Goal: Task Accomplishment & Management: Manage account settings

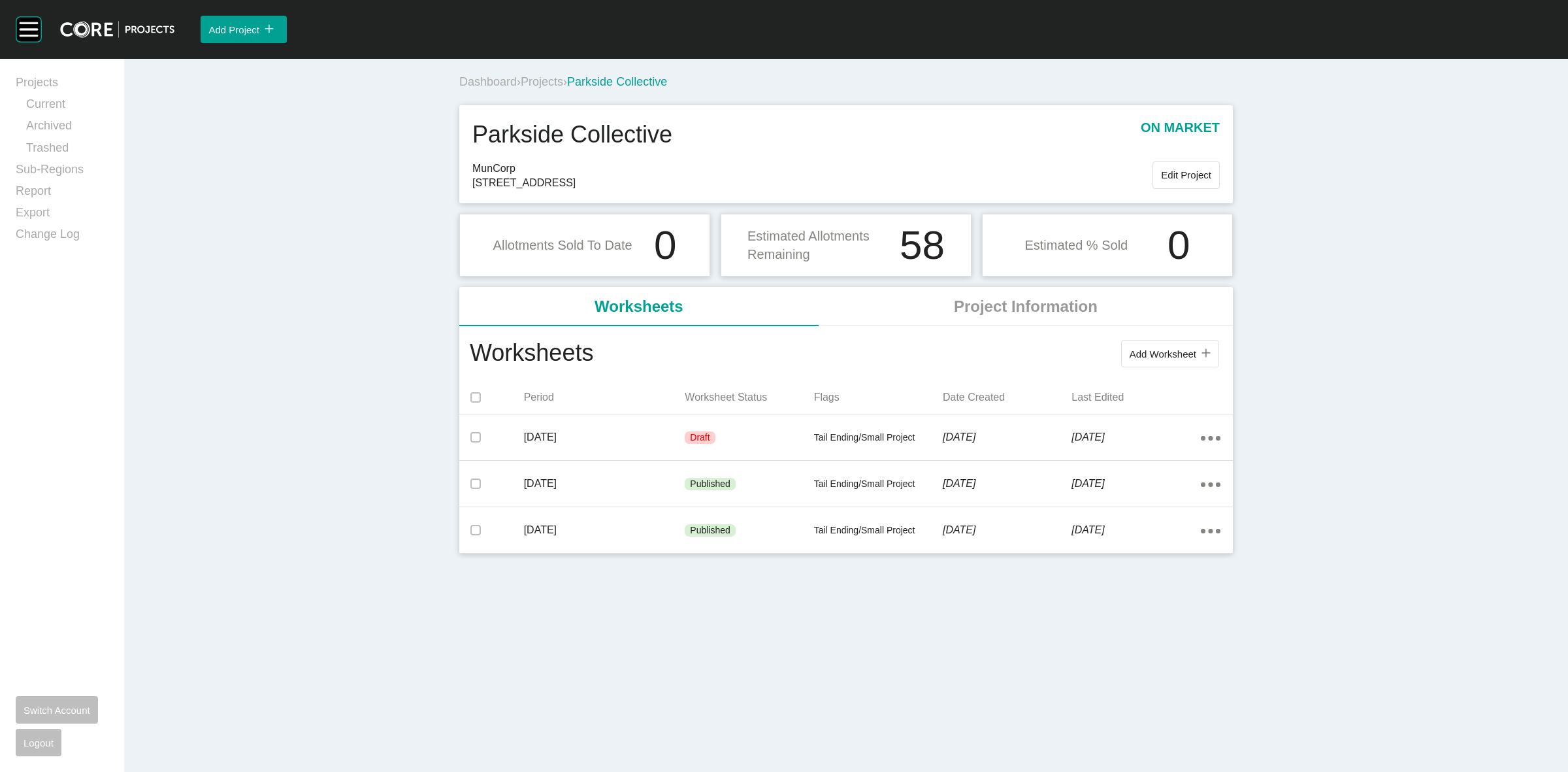
click at [547, 82] on span "Projects" at bounding box center [542, 82] width 43 height 13
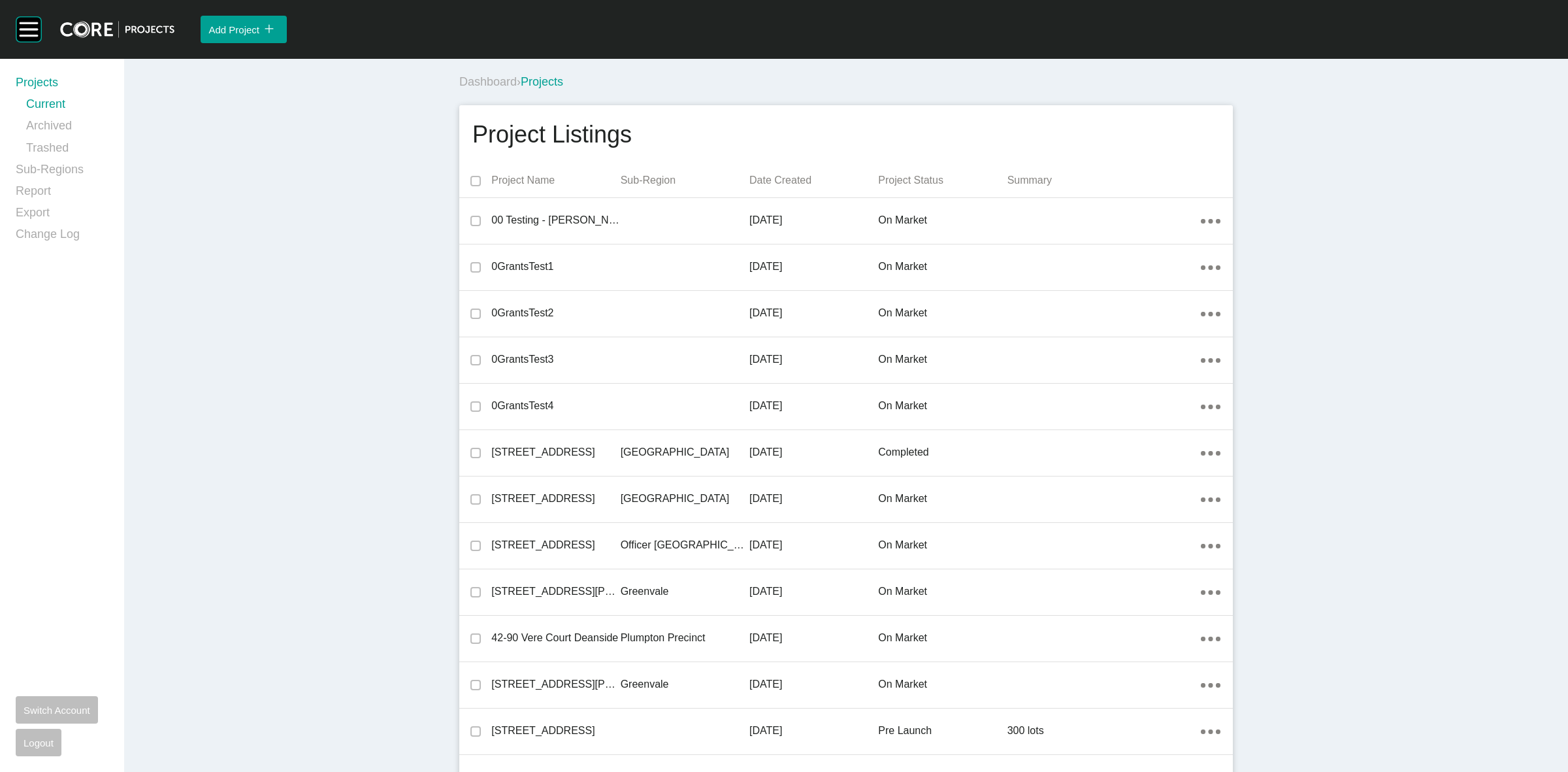
scroll to position [9388, 0]
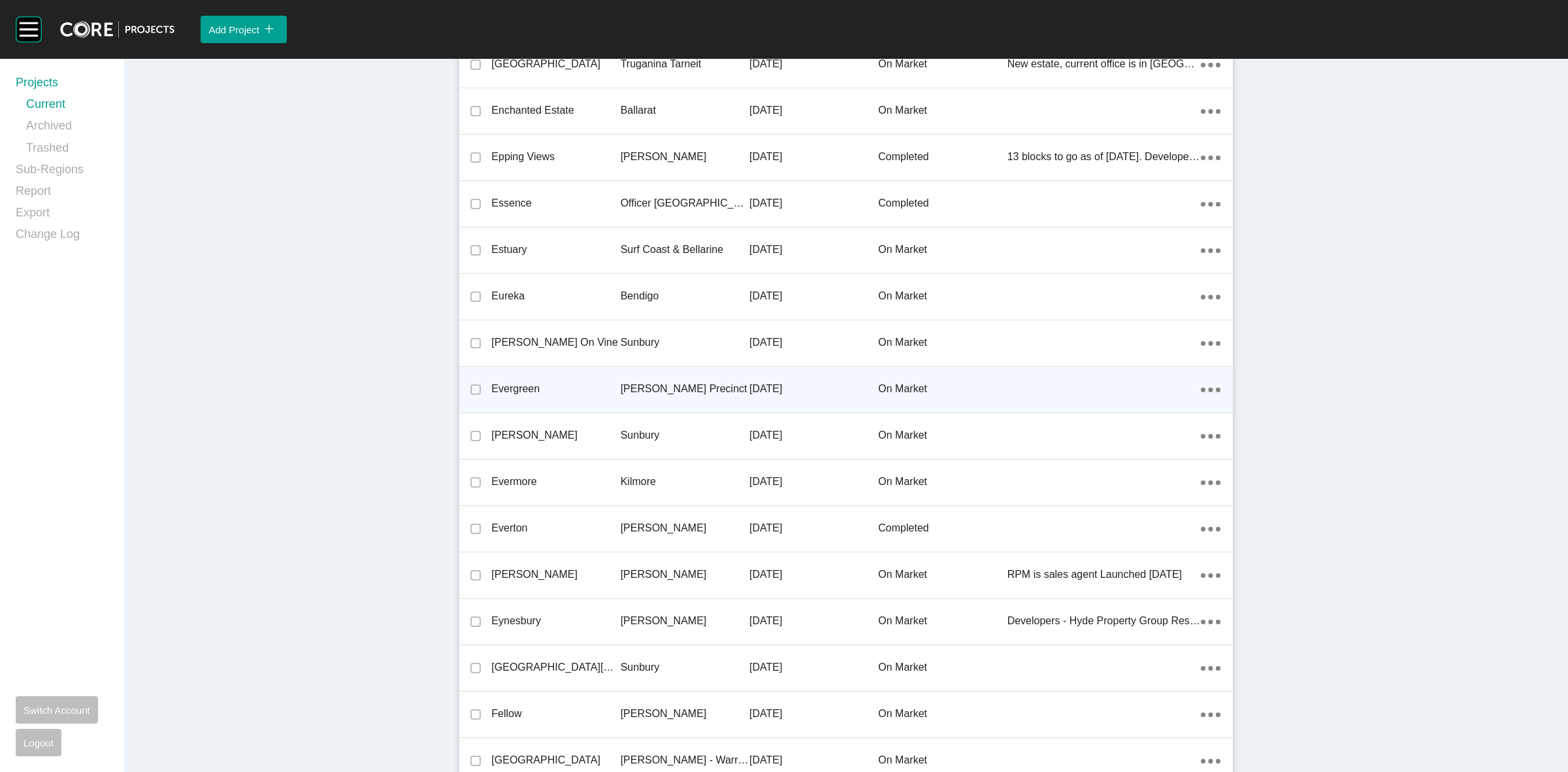
click at [638, 382] on p "[PERSON_NAME] Precinct" at bounding box center [685, 389] width 128 height 15
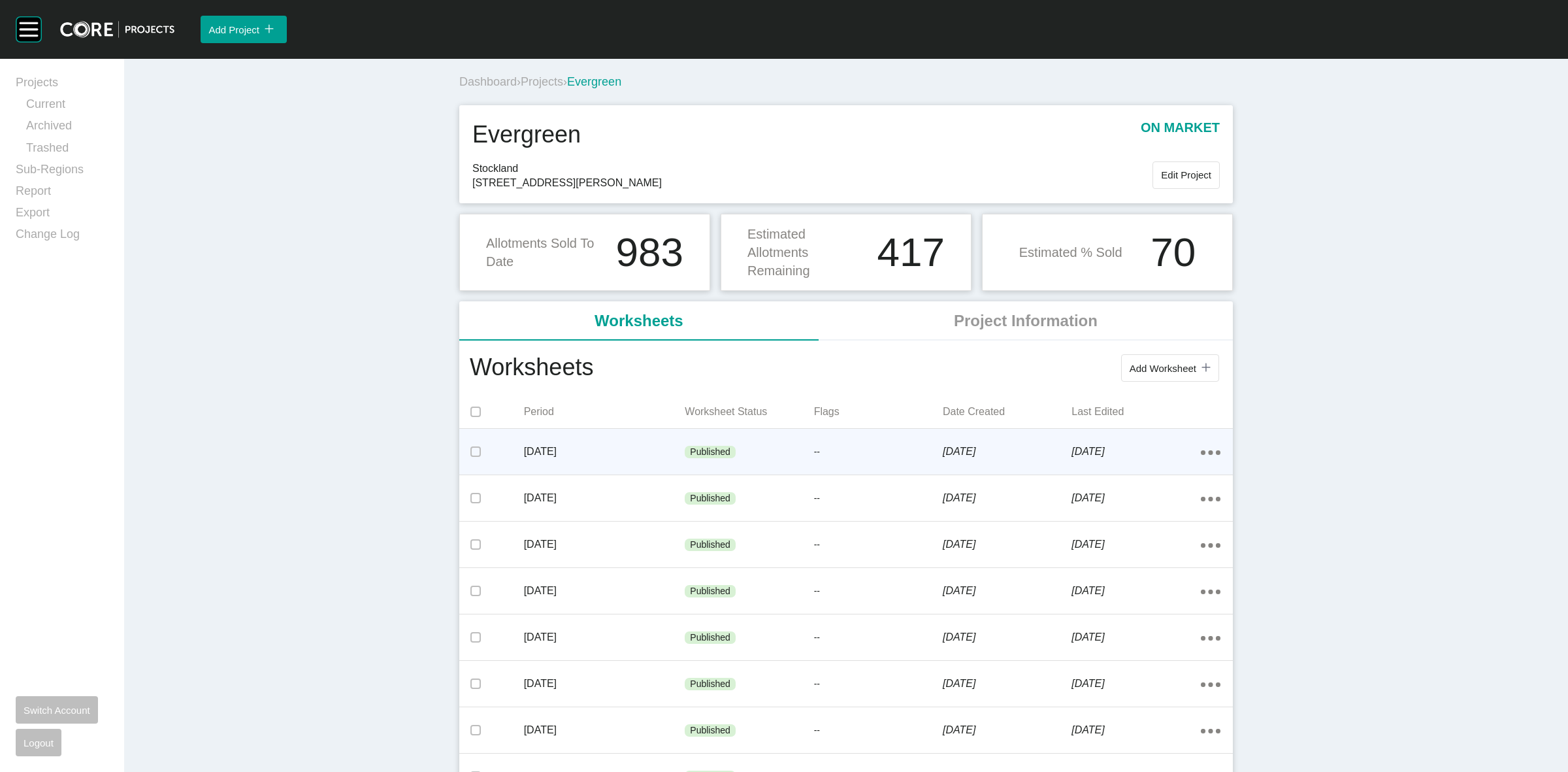
click at [1201, 451] on icon "Action Menu Dots Copy 6 Created with Sketch." at bounding box center [1211, 452] width 20 height 5
click at [1155, 452] on link "Edit" at bounding box center [1157, 454] width 36 height 20
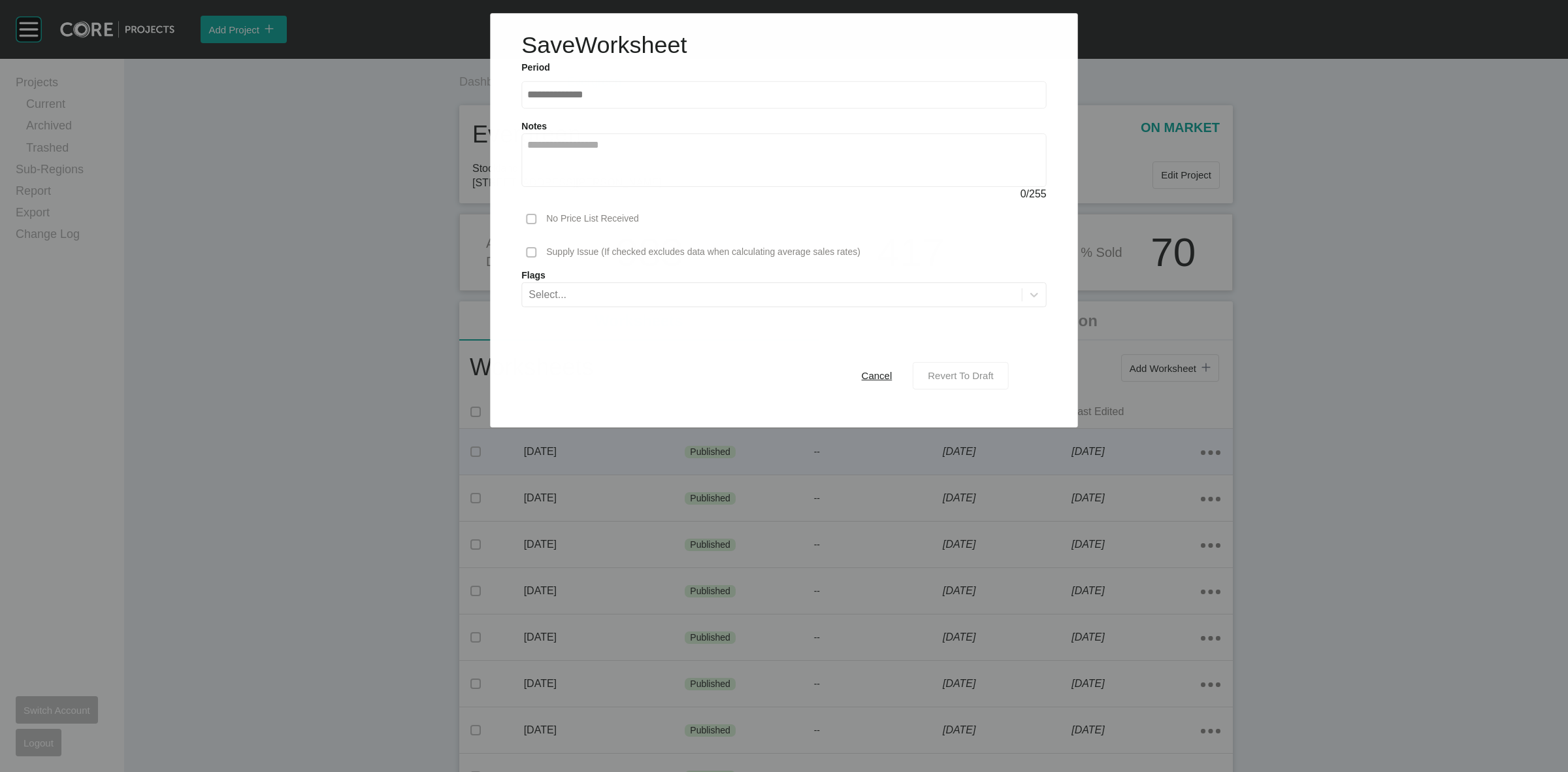
click at [970, 376] on span "Revert To Draft" at bounding box center [960, 376] width 66 height 11
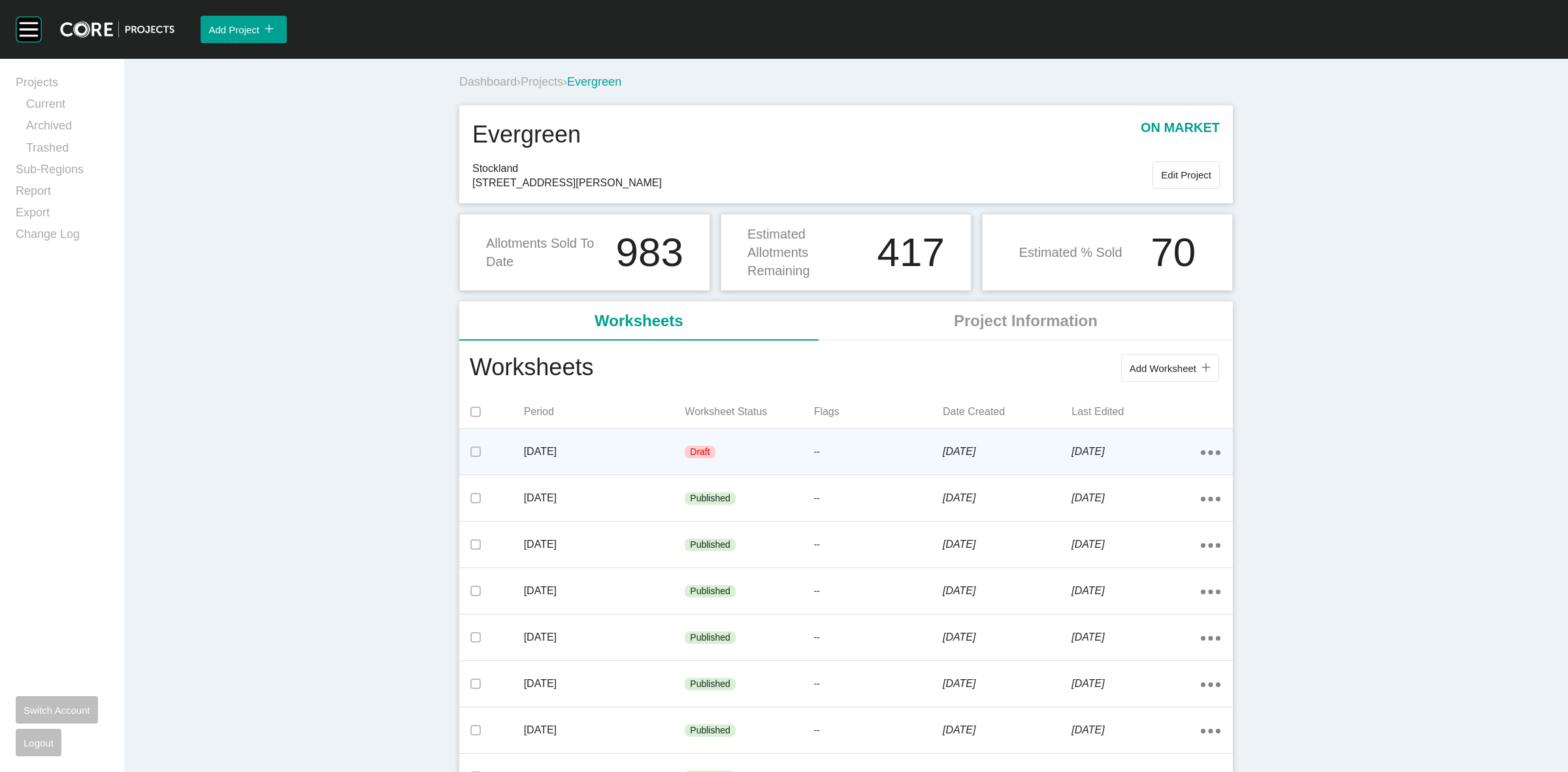
click at [874, 445] on p "--" at bounding box center [878, 452] width 128 height 13
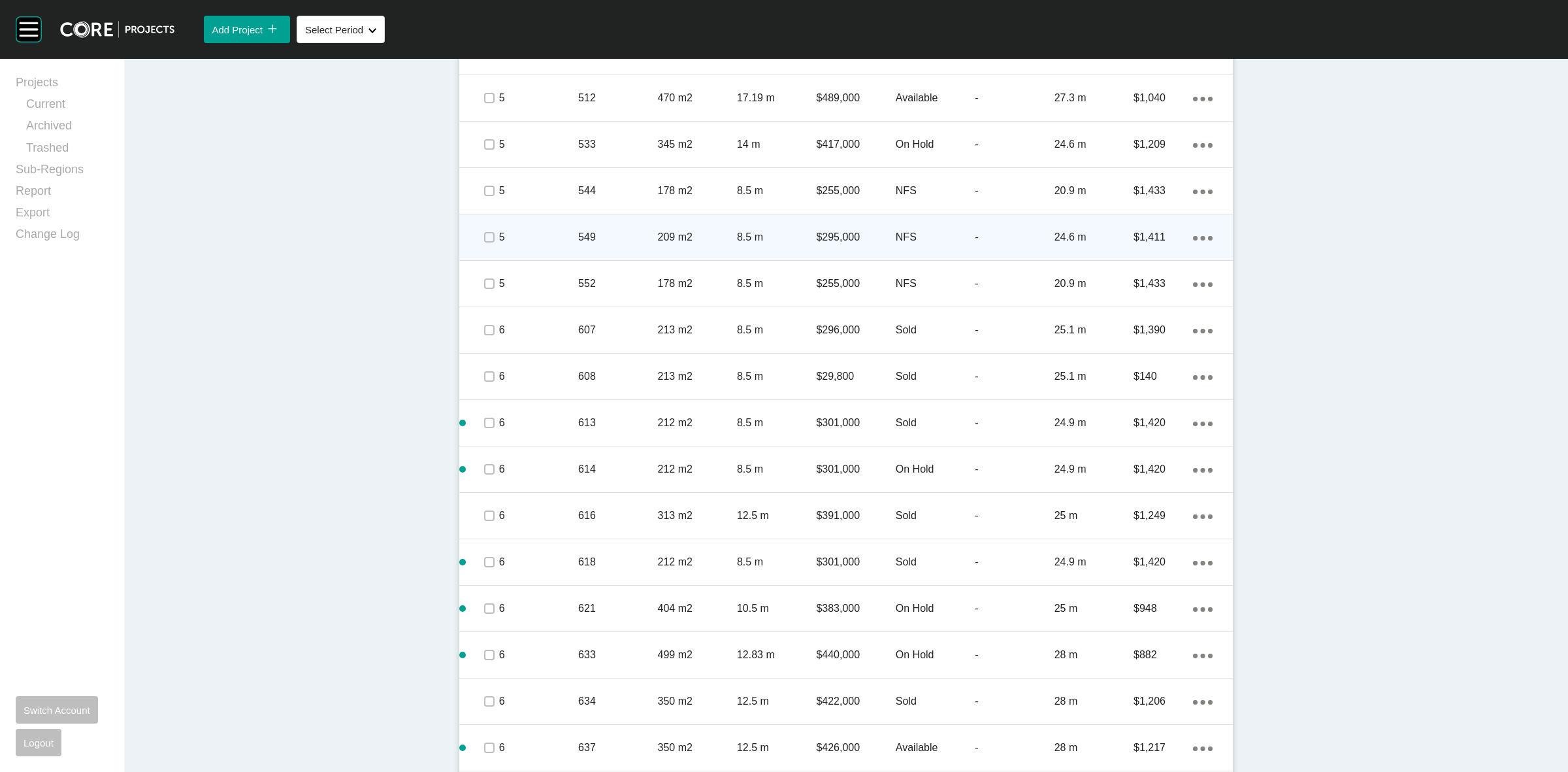
scroll to position [980, 0]
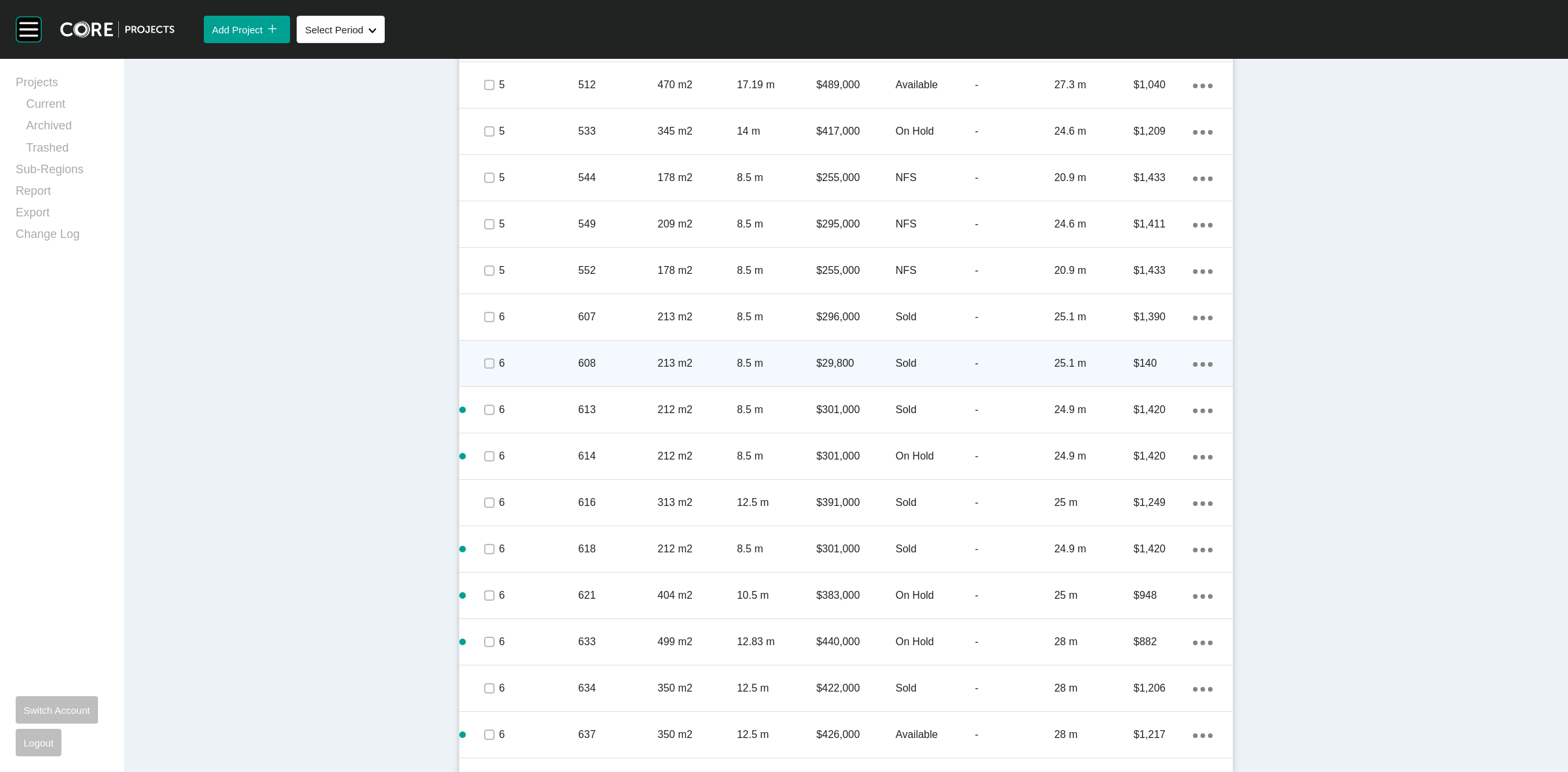
click at [782, 362] on p "8.5 m" at bounding box center [776, 363] width 79 height 15
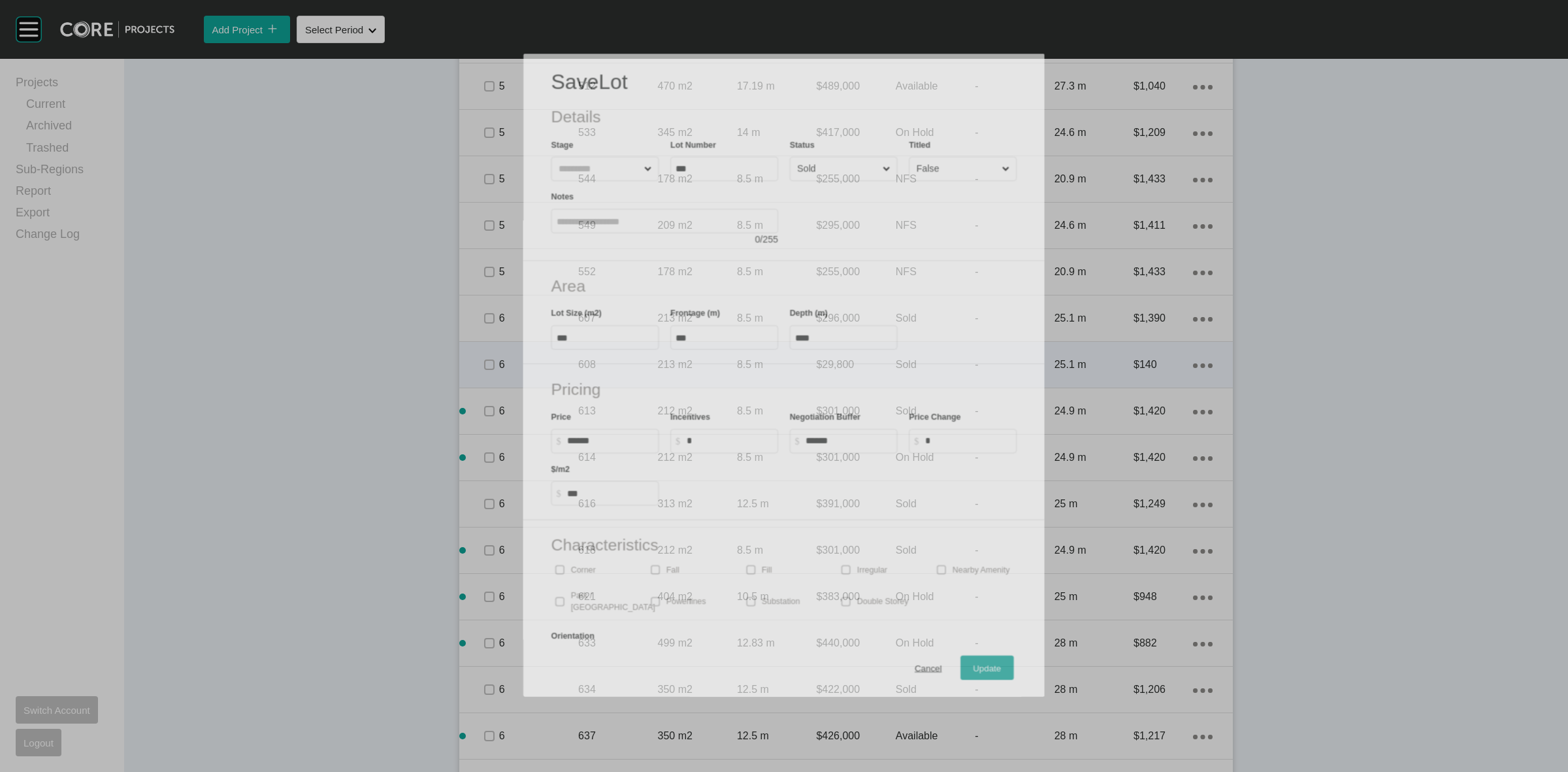
scroll to position [939, 0]
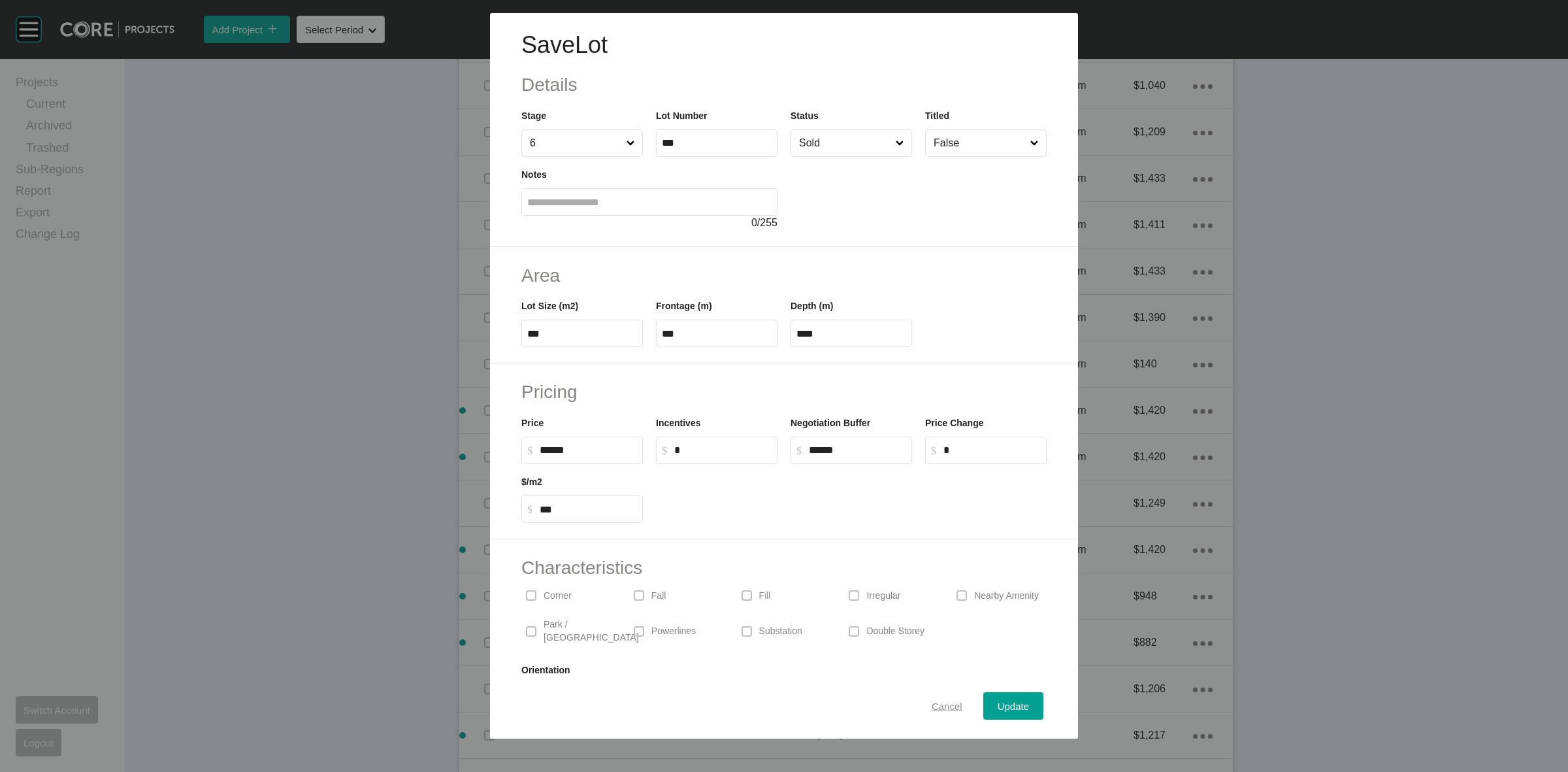
click at [934, 701] on span "Cancel" at bounding box center [947, 706] width 31 height 11
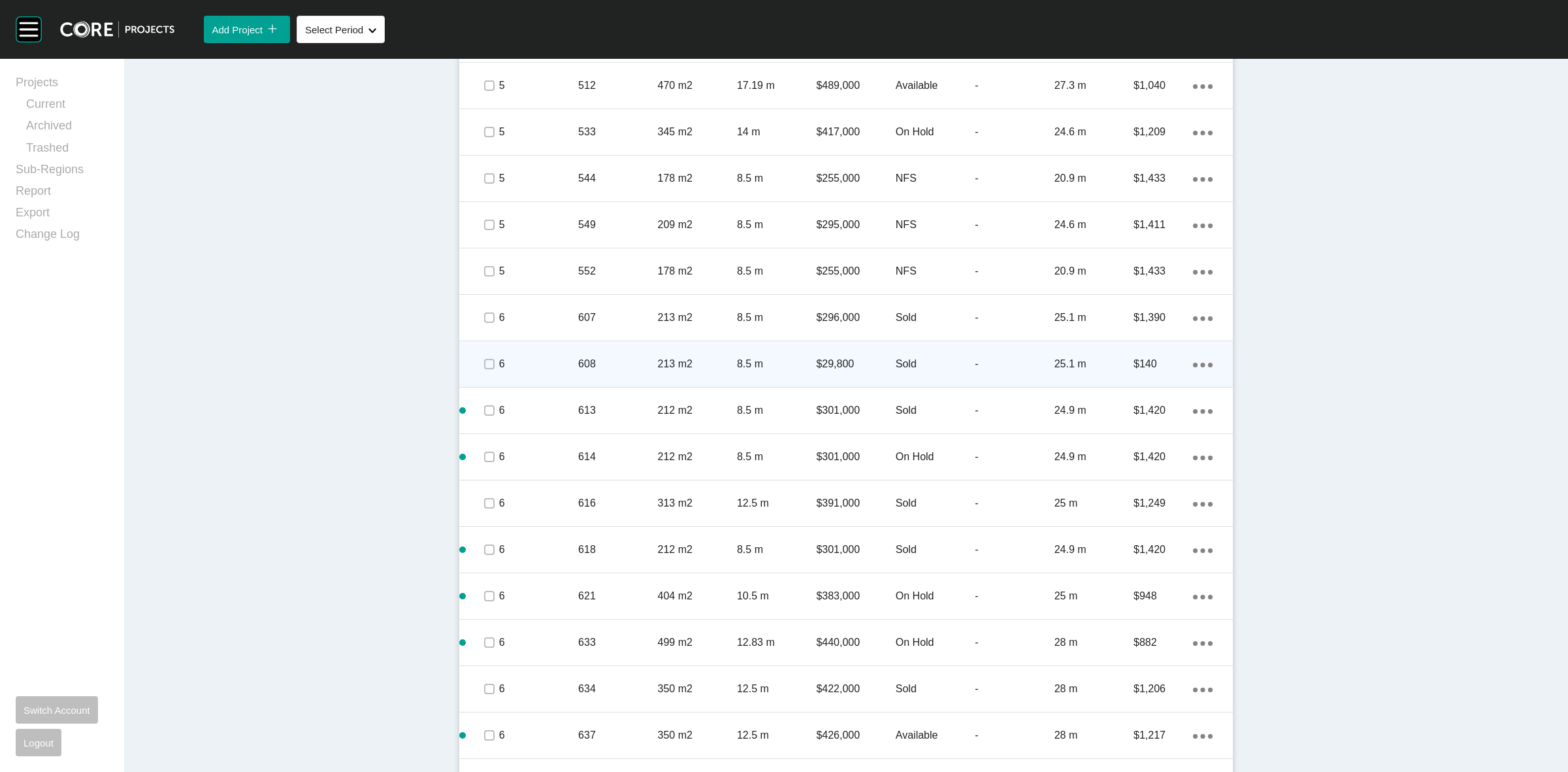
click at [709, 357] on p "213 m2" at bounding box center [697, 364] width 79 height 15
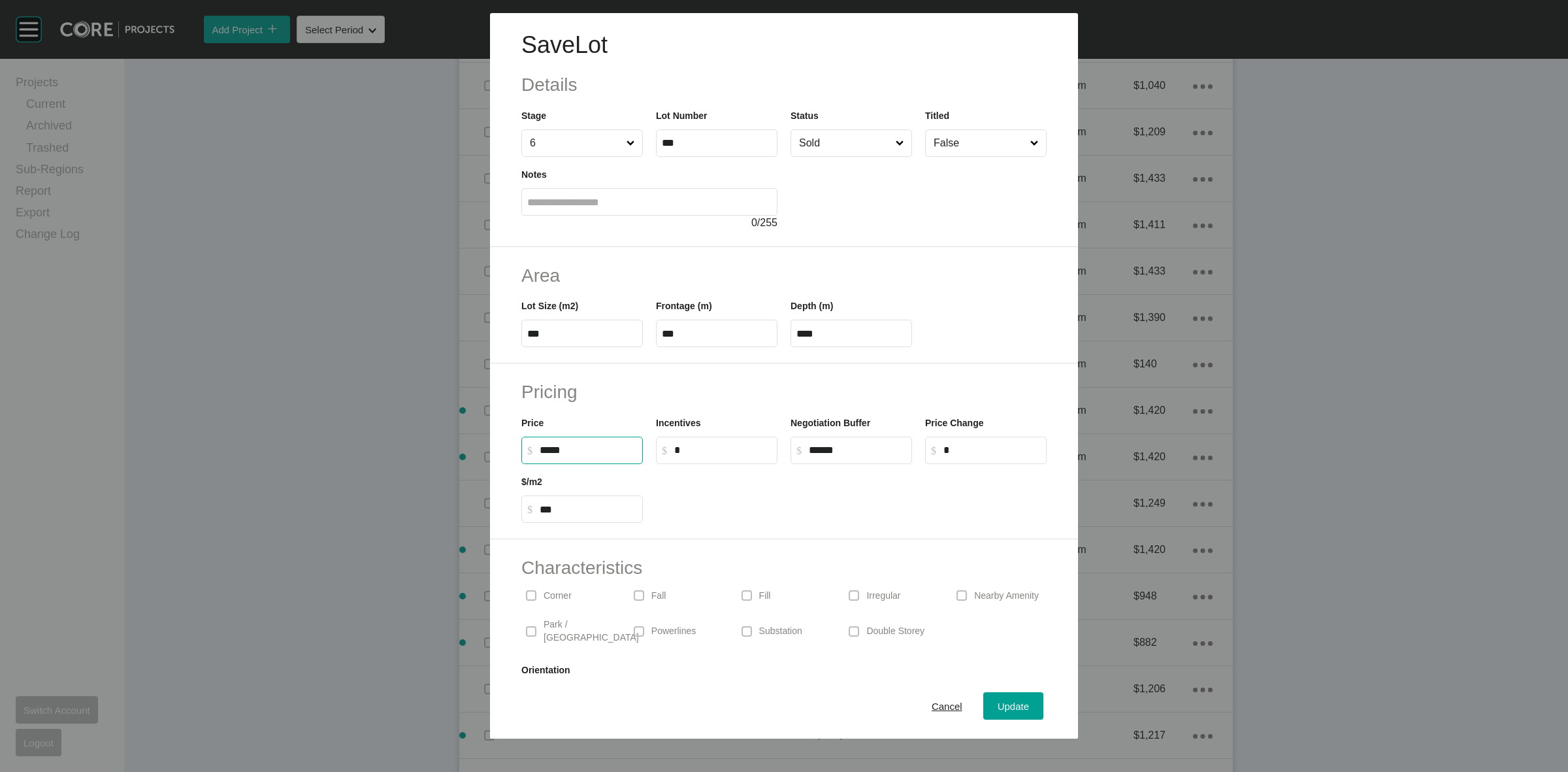
drag, startPoint x: 606, startPoint y: 446, endPoint x: 510, endPoint y: 452, distance: 96.2
click at [514, 454] on div "Pricing Price $ Created with Sketch. $ ***** Incentives $ Created with Sketch. …" at bounding box center [784, 451] width 588 height 176
type input "*******"
type input "*****"
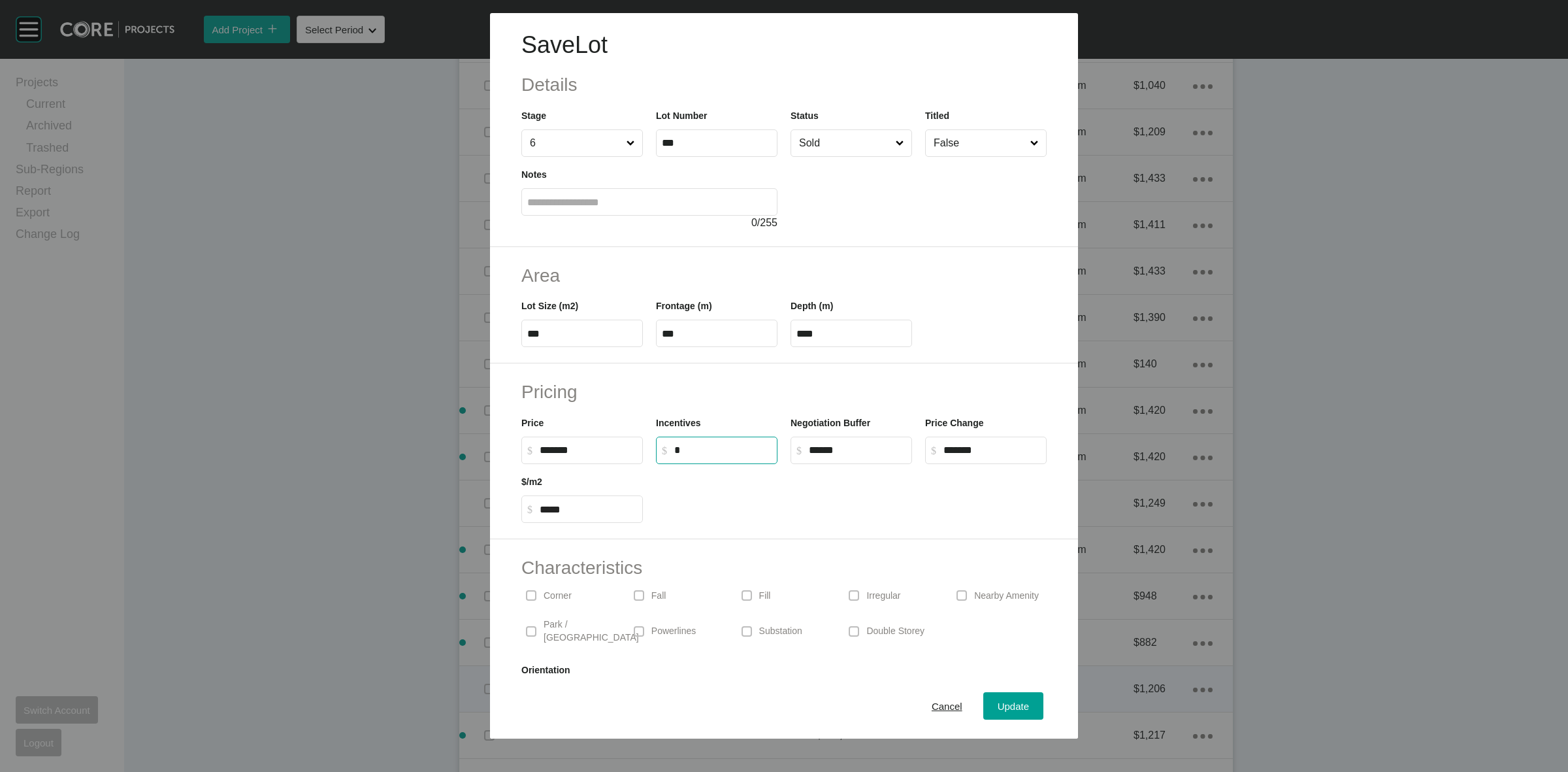
click at [935, 704] on span "Cancel" at bounding box center [947, 706] width 31 height 11
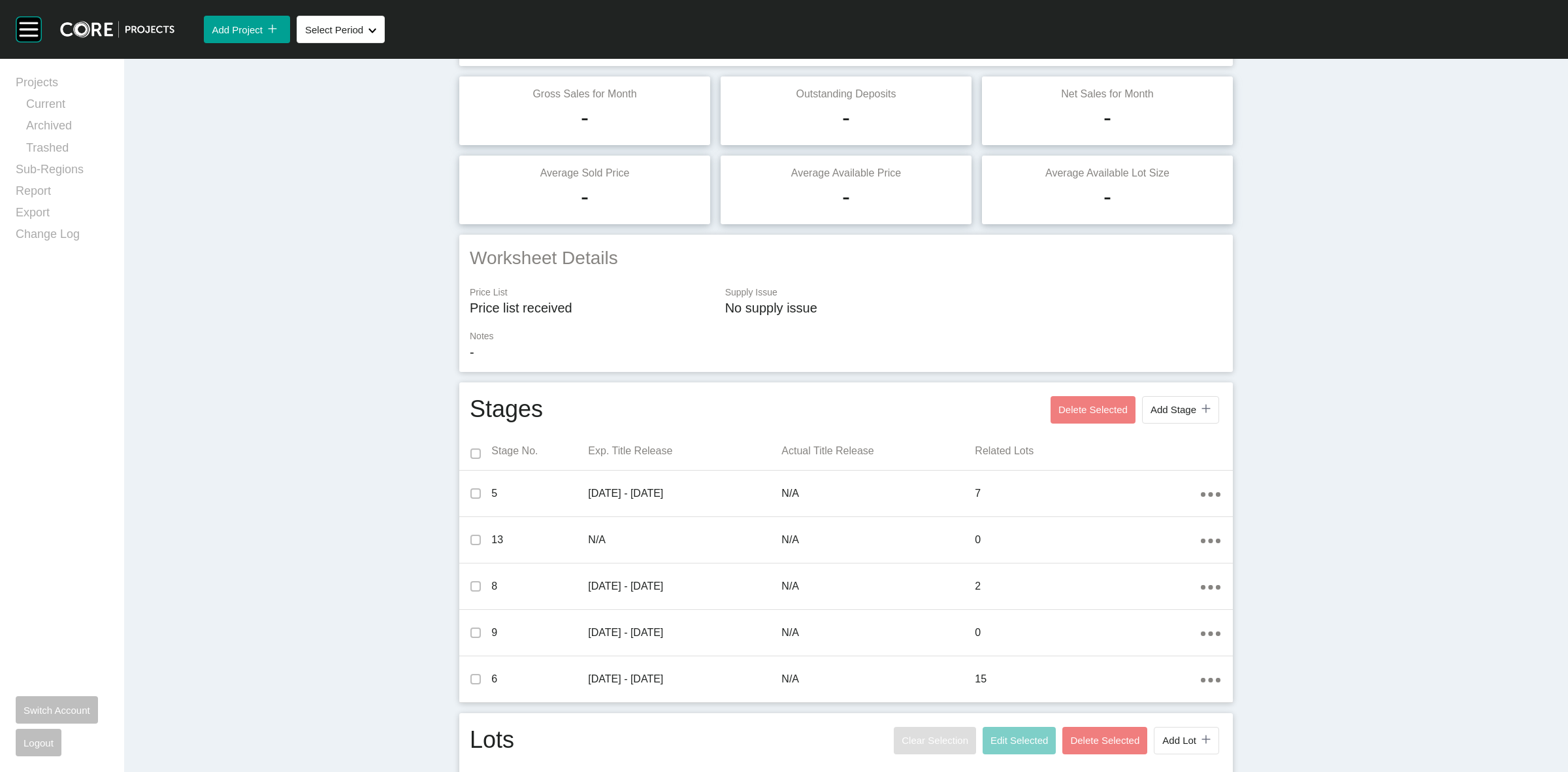
scroll to position [0, 0]
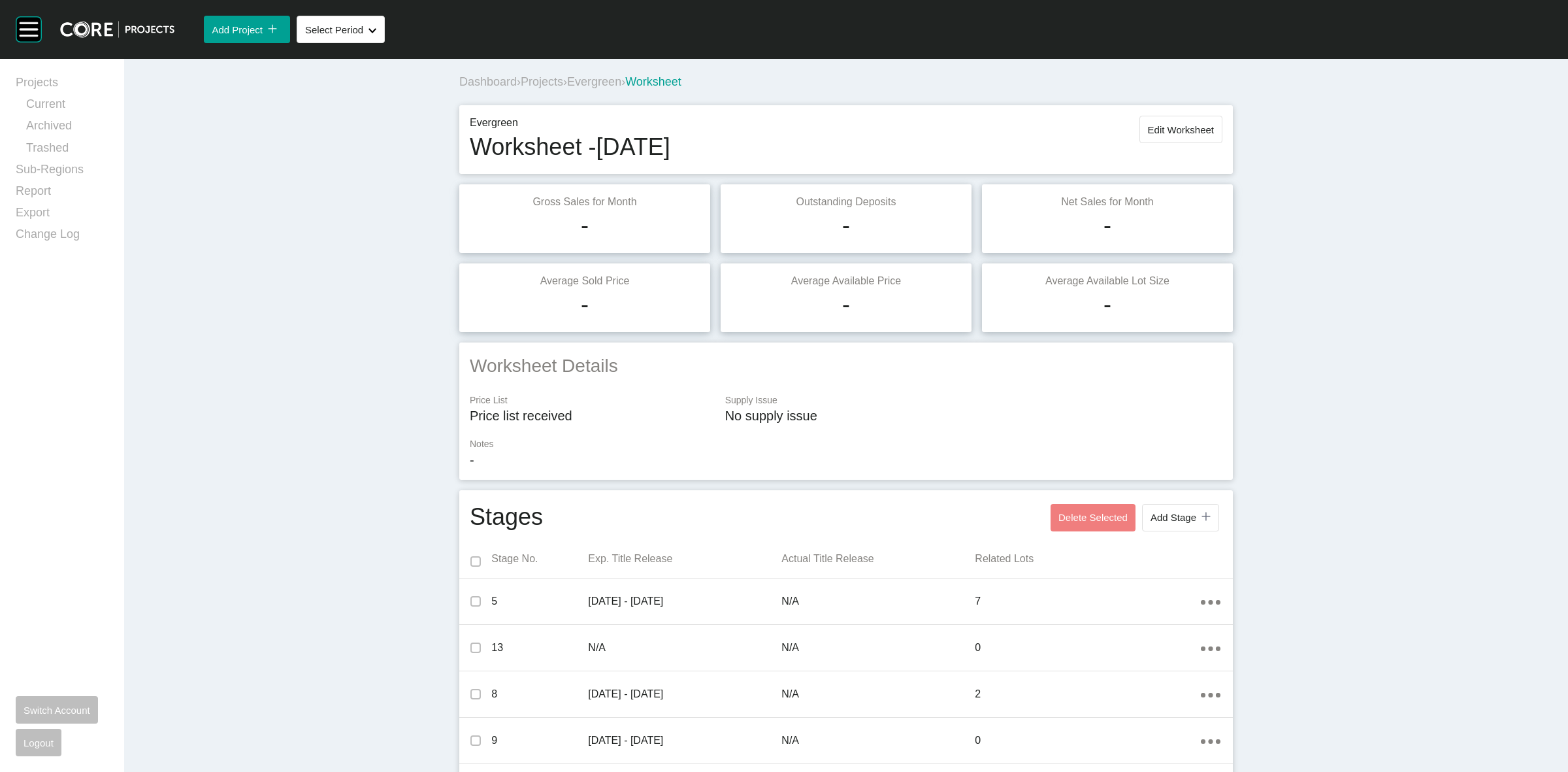
click at [591, 80] on span "Evergreen" at bounding box center [595, 82] width 54 height 13
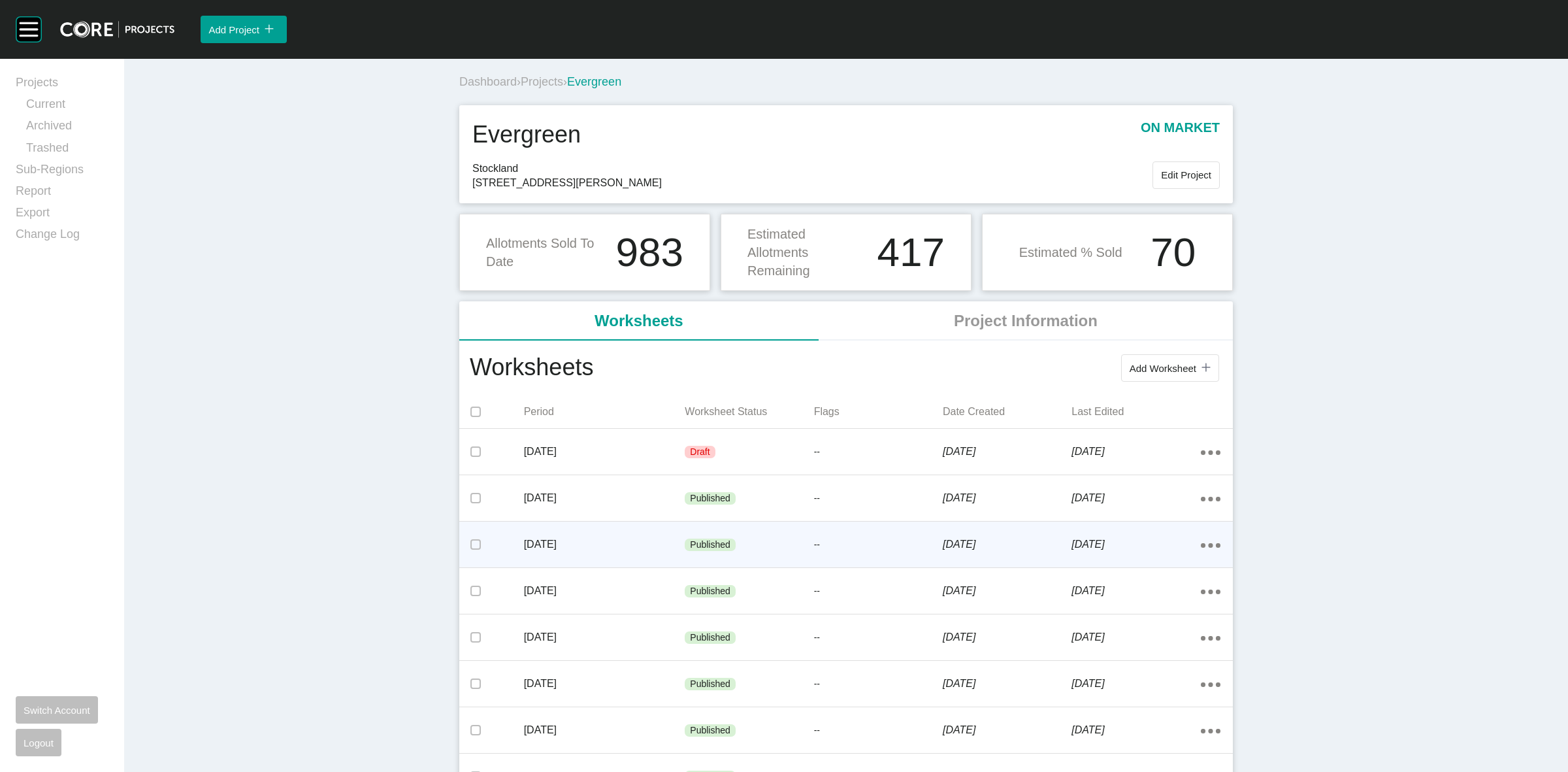
click at [761, 549] on div "Published" at bounding box center [749, 545] width 128 height 39
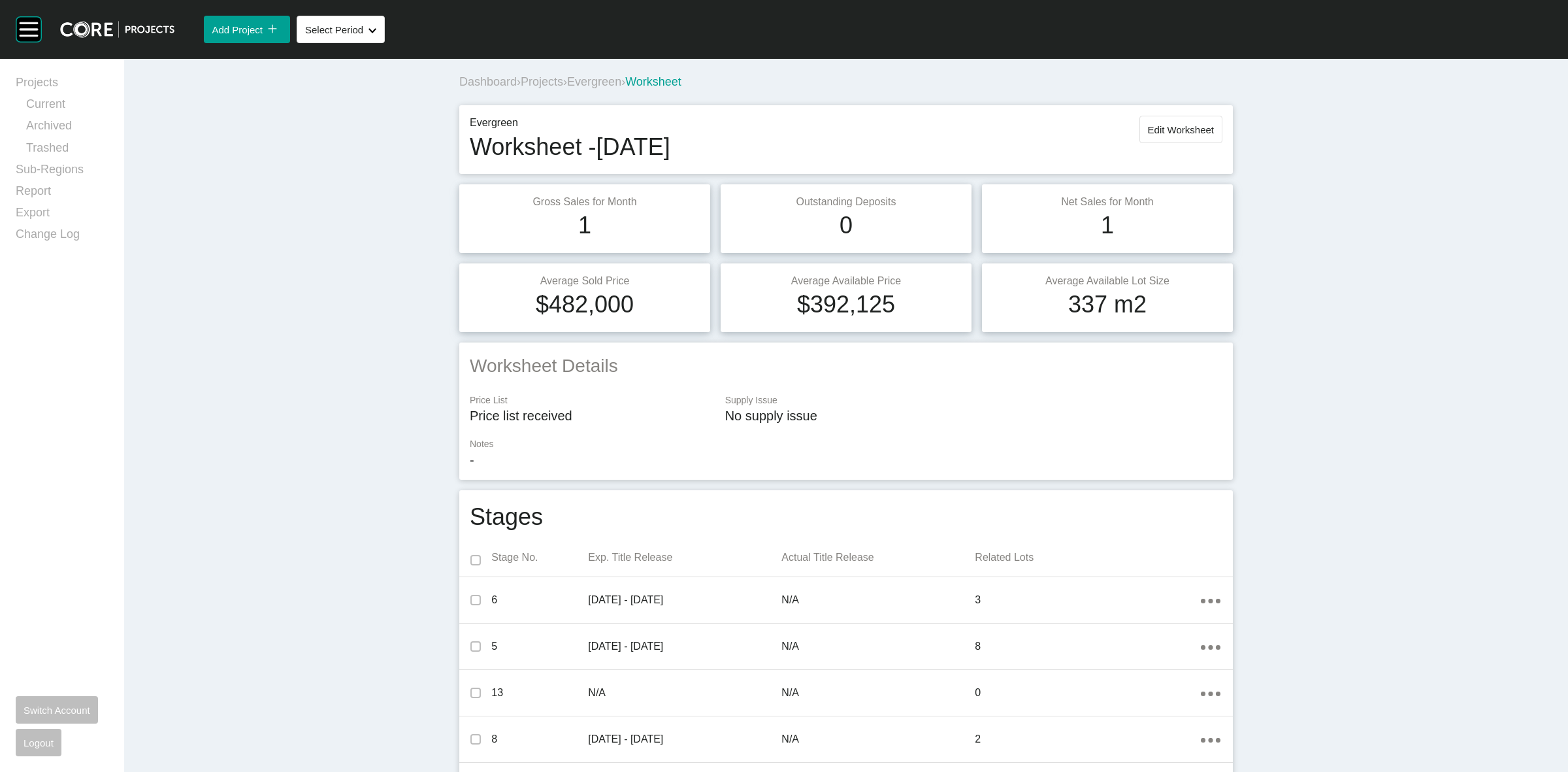
click at [597, 85] on span "Evergreen" at bounding box center [595, 82] width 54 height 13
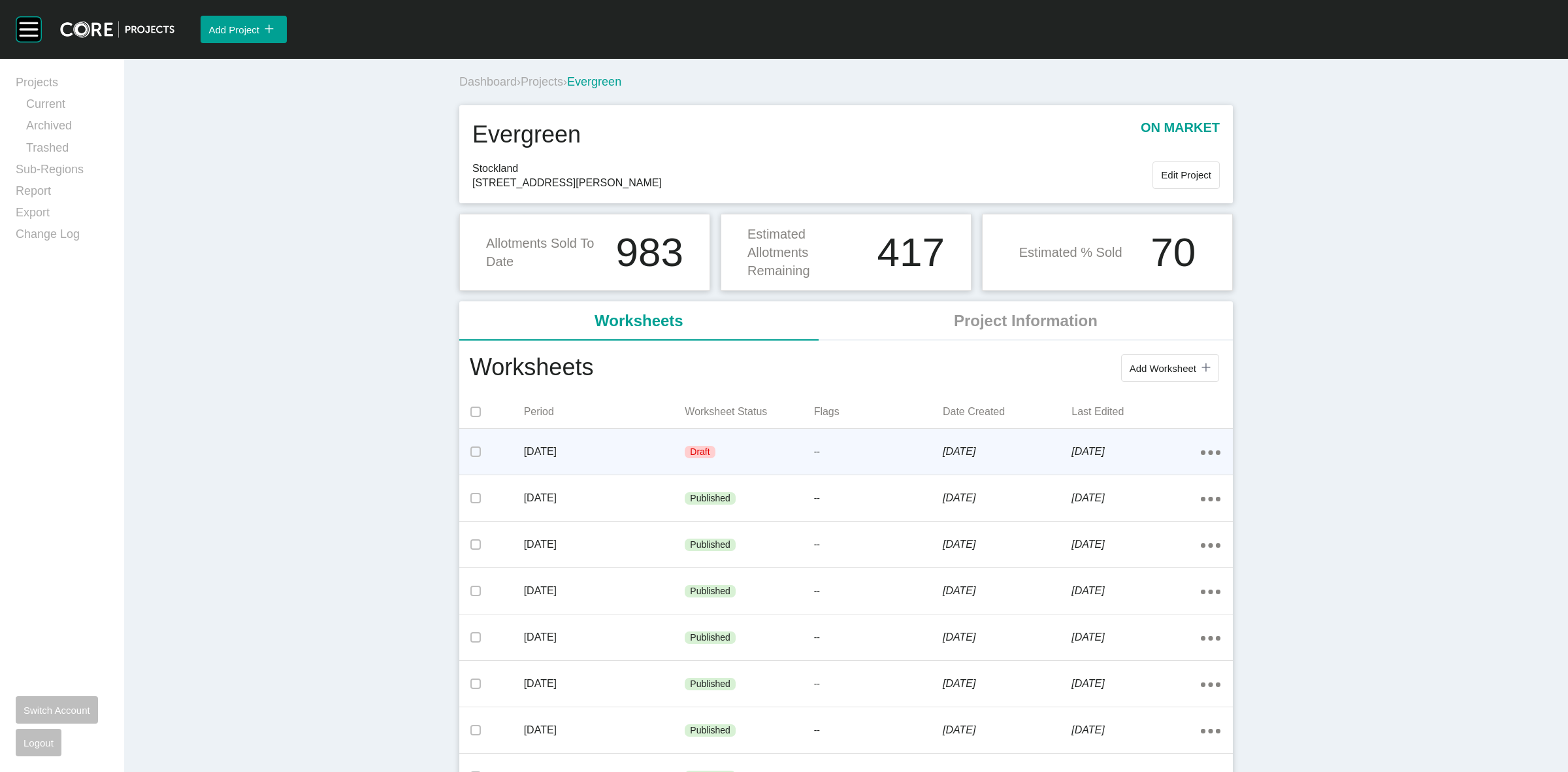
click at [655, 447] on p "[DATE]" at bounding box center [604, 452] width 161 height 15
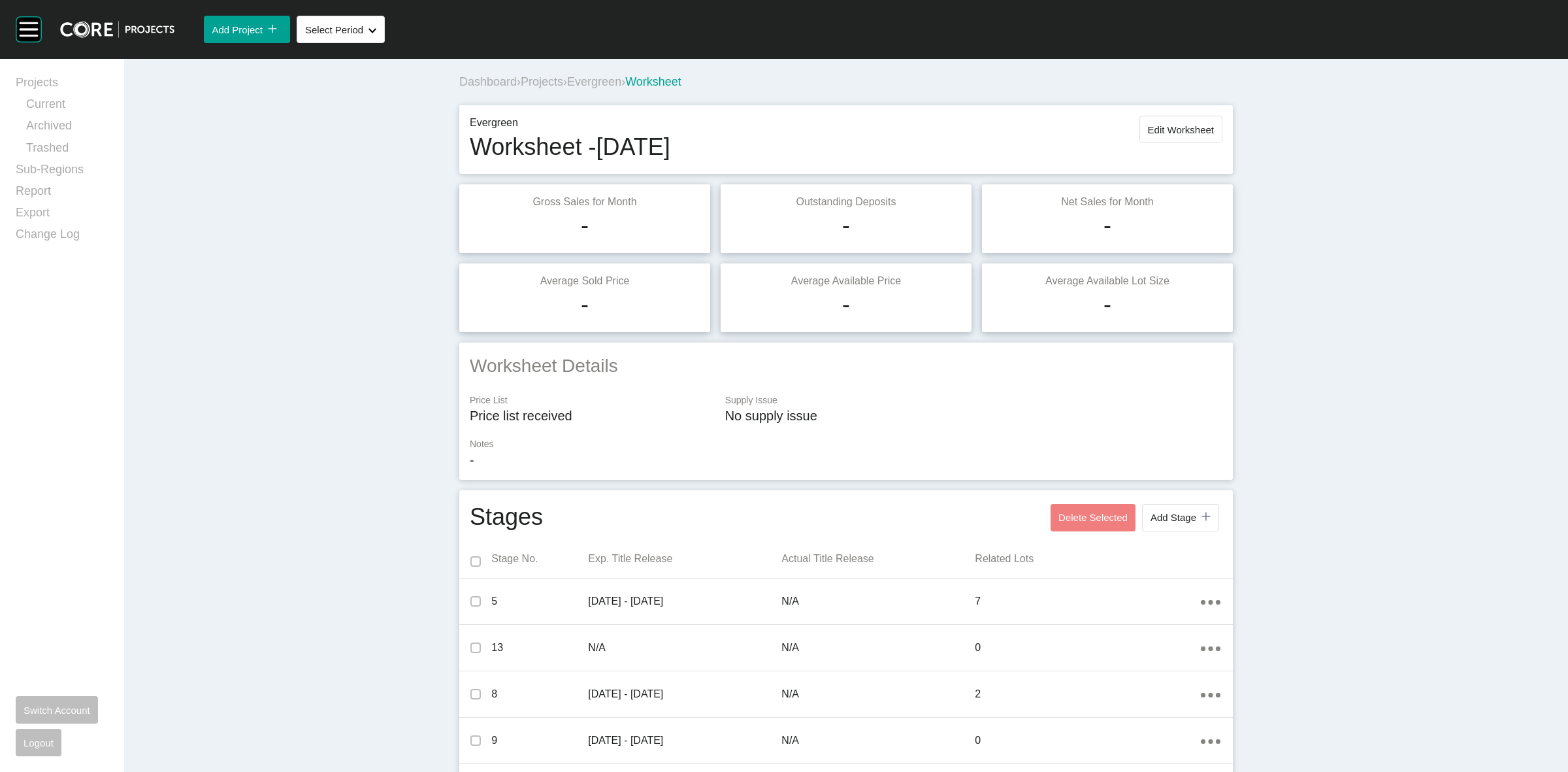
click at [595, 87] on span "Evergreen" at bounding box center [595, 82] width 54 height 13
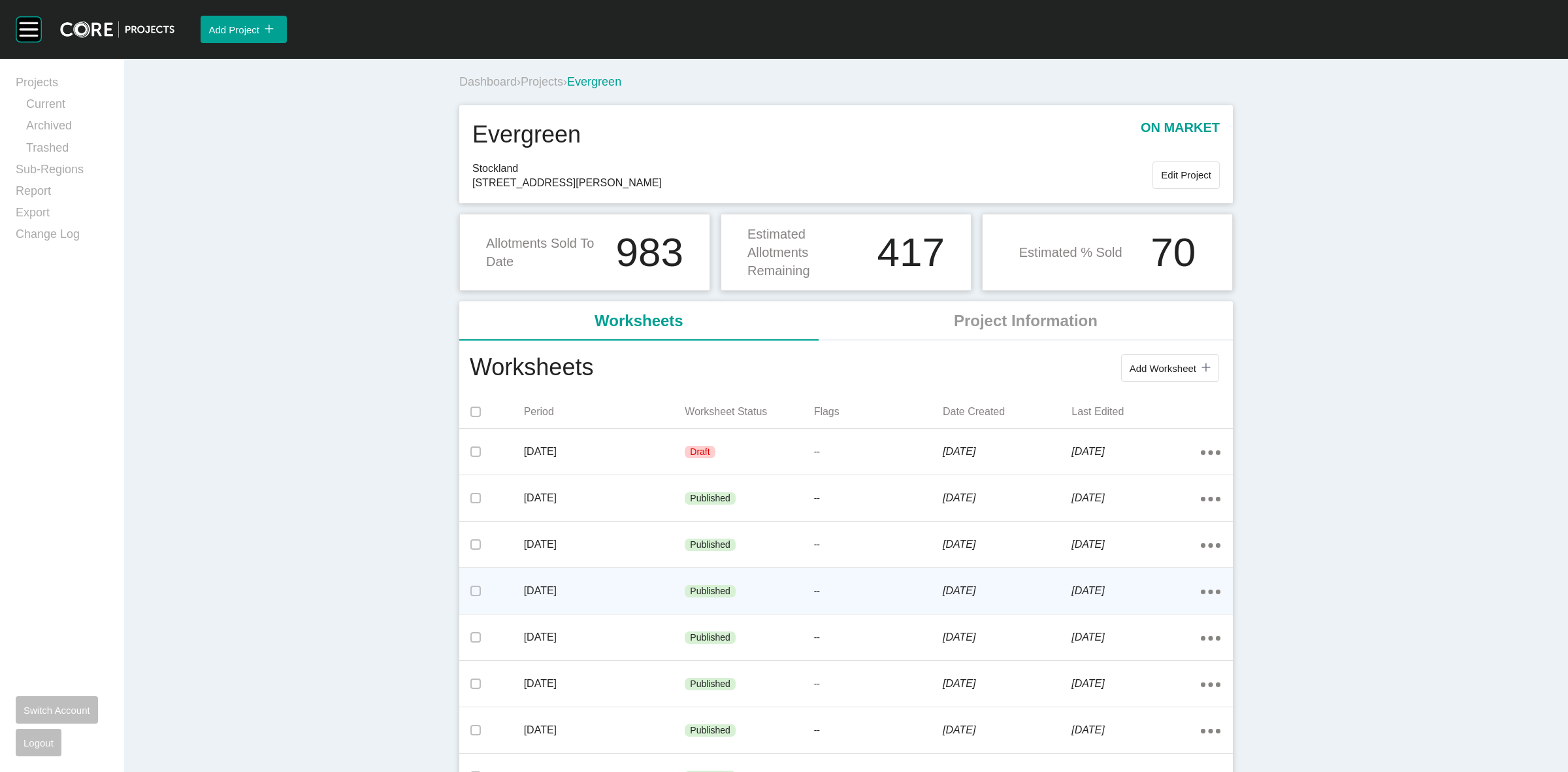
click at [634, 580] on div "[DATE]" at bounding box center [604, 591] width 161 height 40
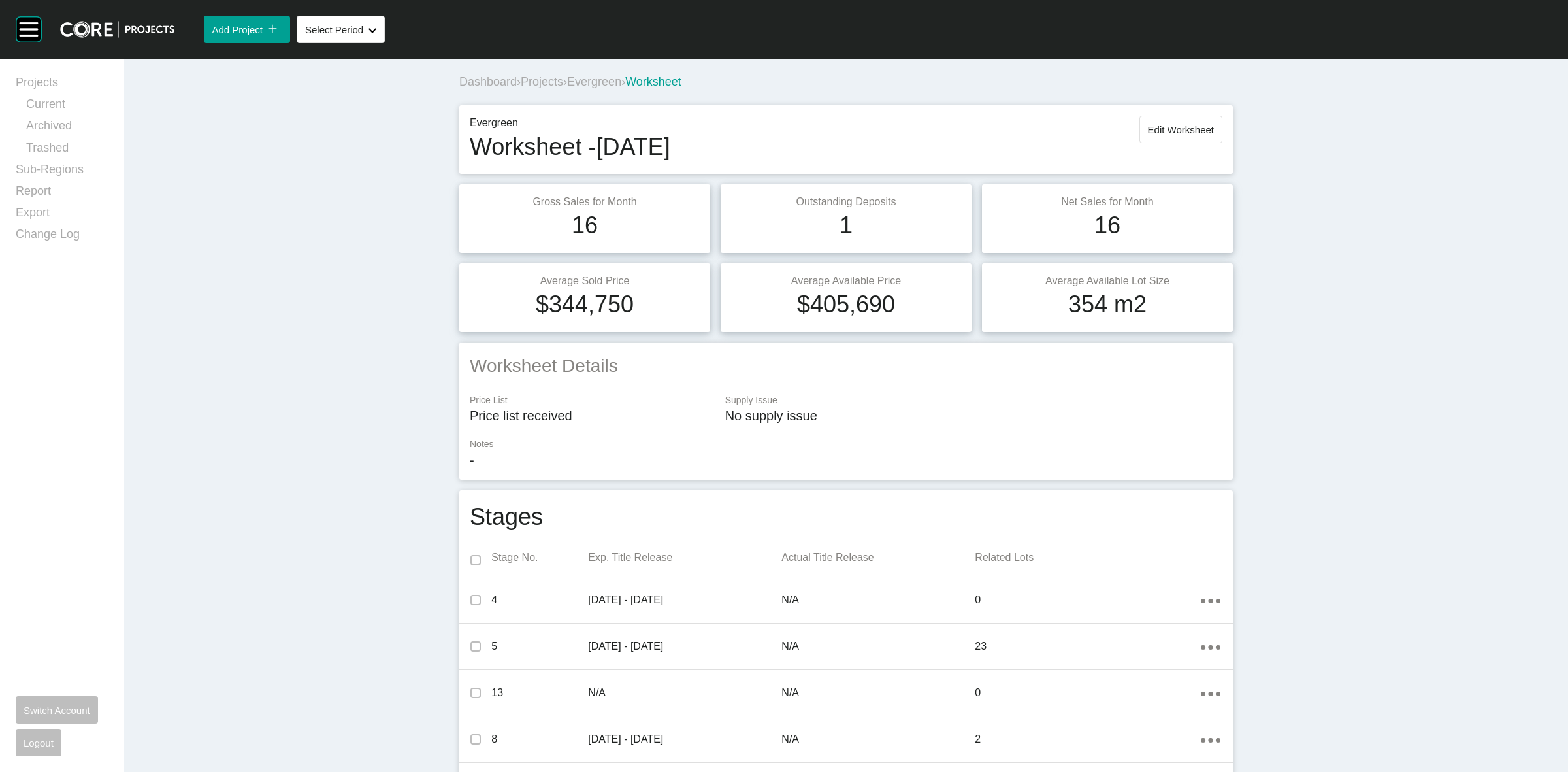
click at [618, 83] on span "Evergreen" at bounding box center [595, 82] width 54 height 13
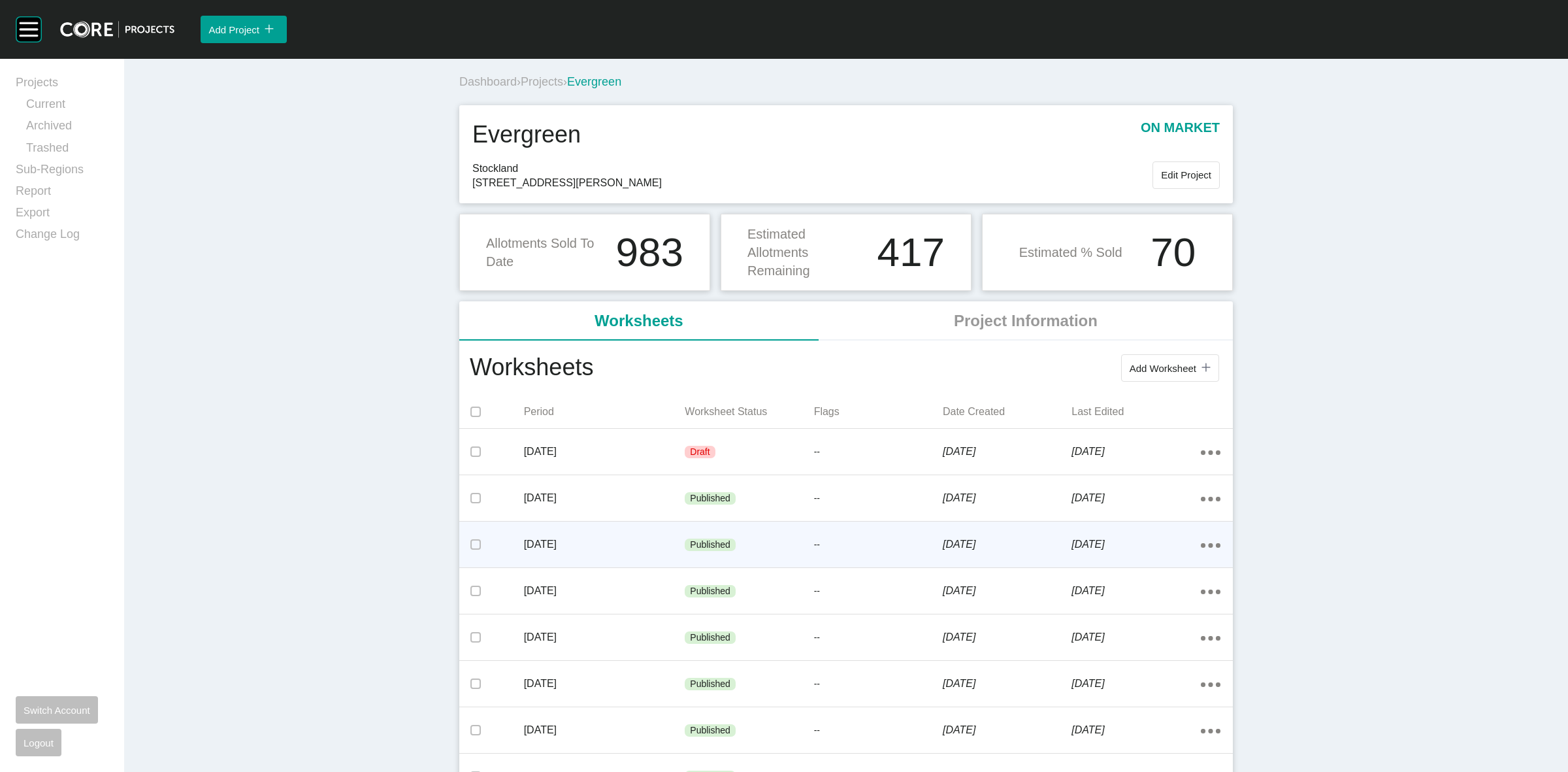
click at [624, 543] on p "[DATE]" at bounding box center [604, 544] width 161 height 15
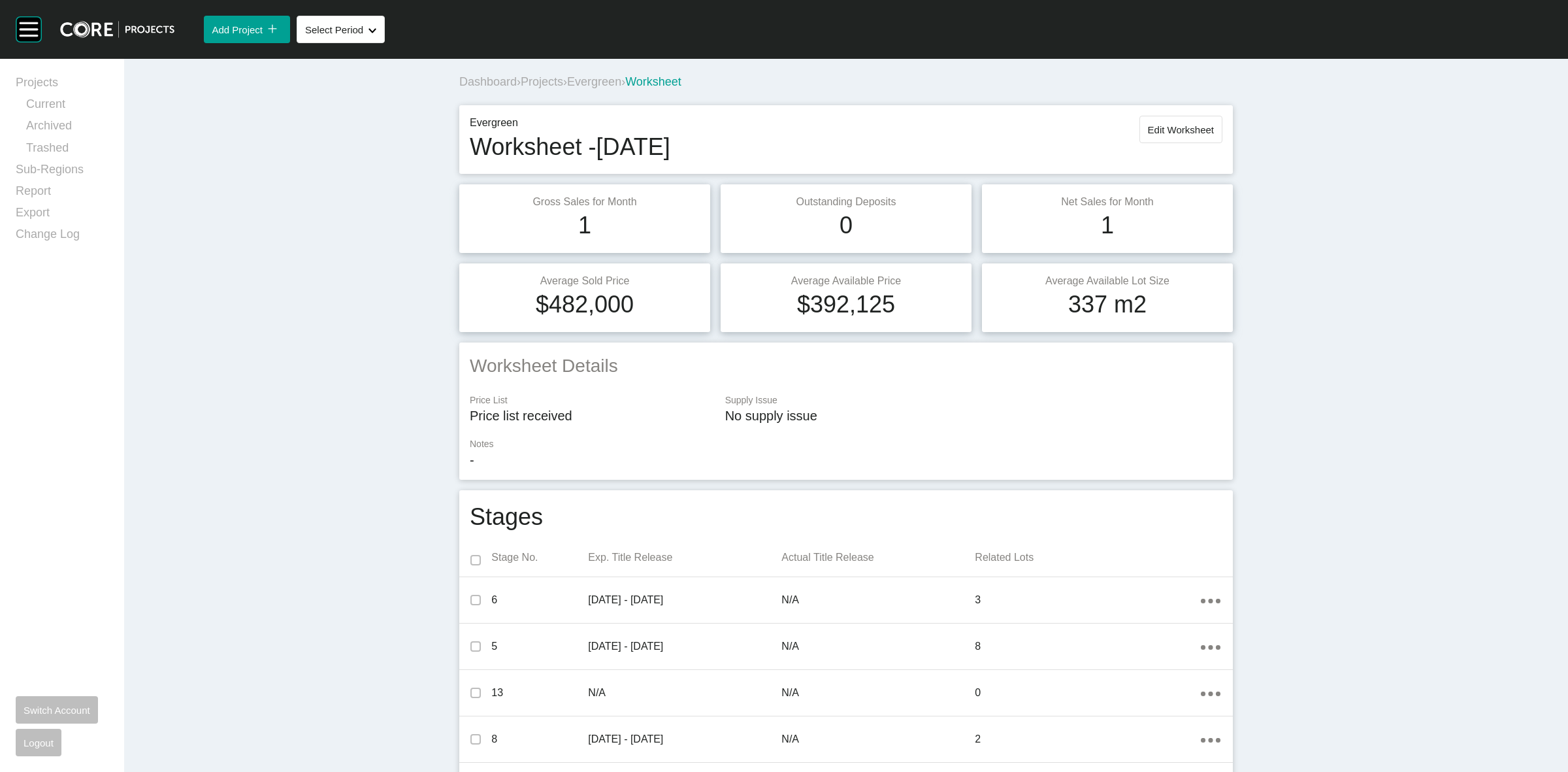
click at [593, 80] on span "Evergreen" at bounding box center [595, 82] width 54 height 13
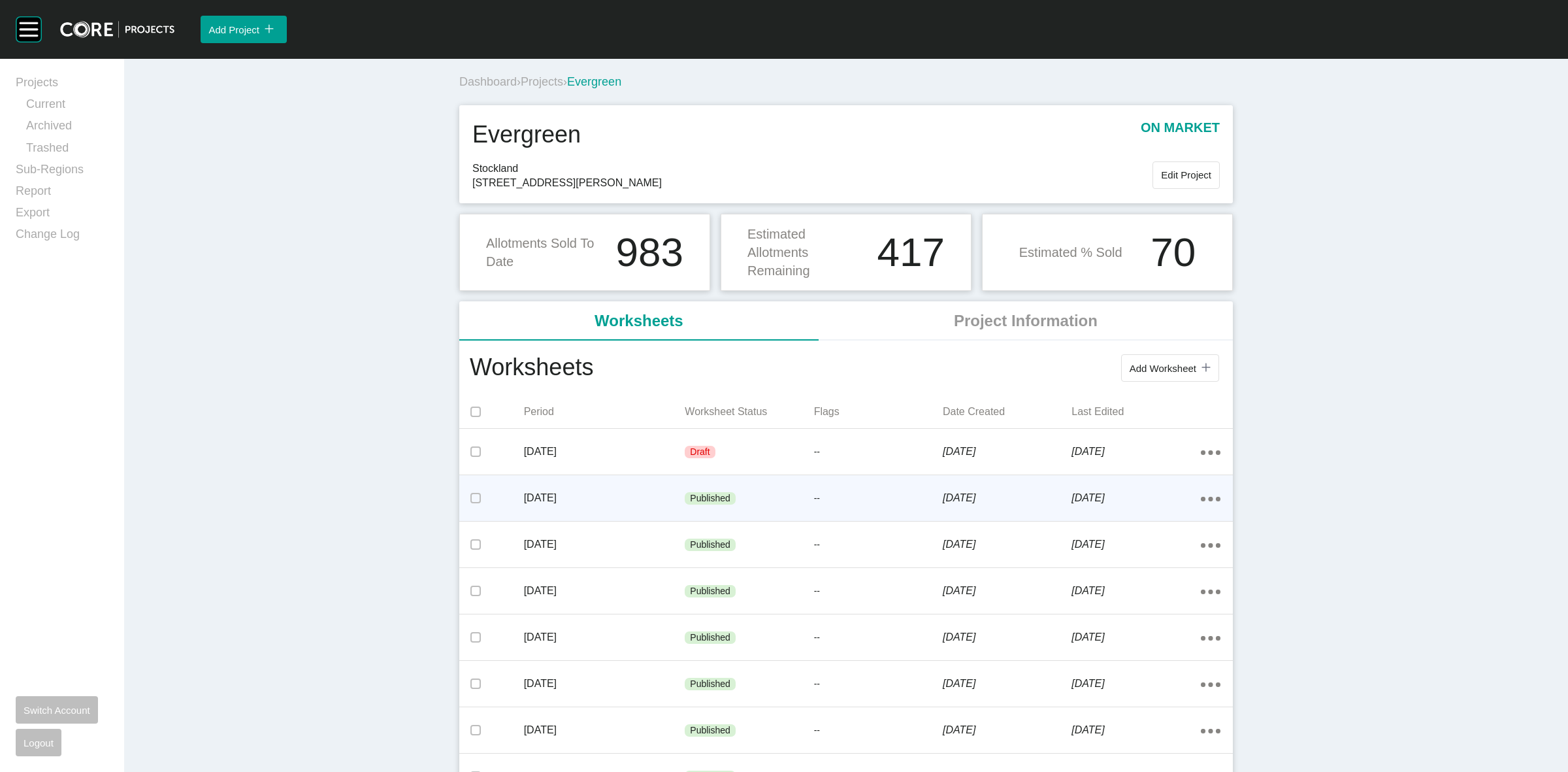
click at [625, 491] on p "[DATE]" at bounding box center [604, 498] width 161 height 15
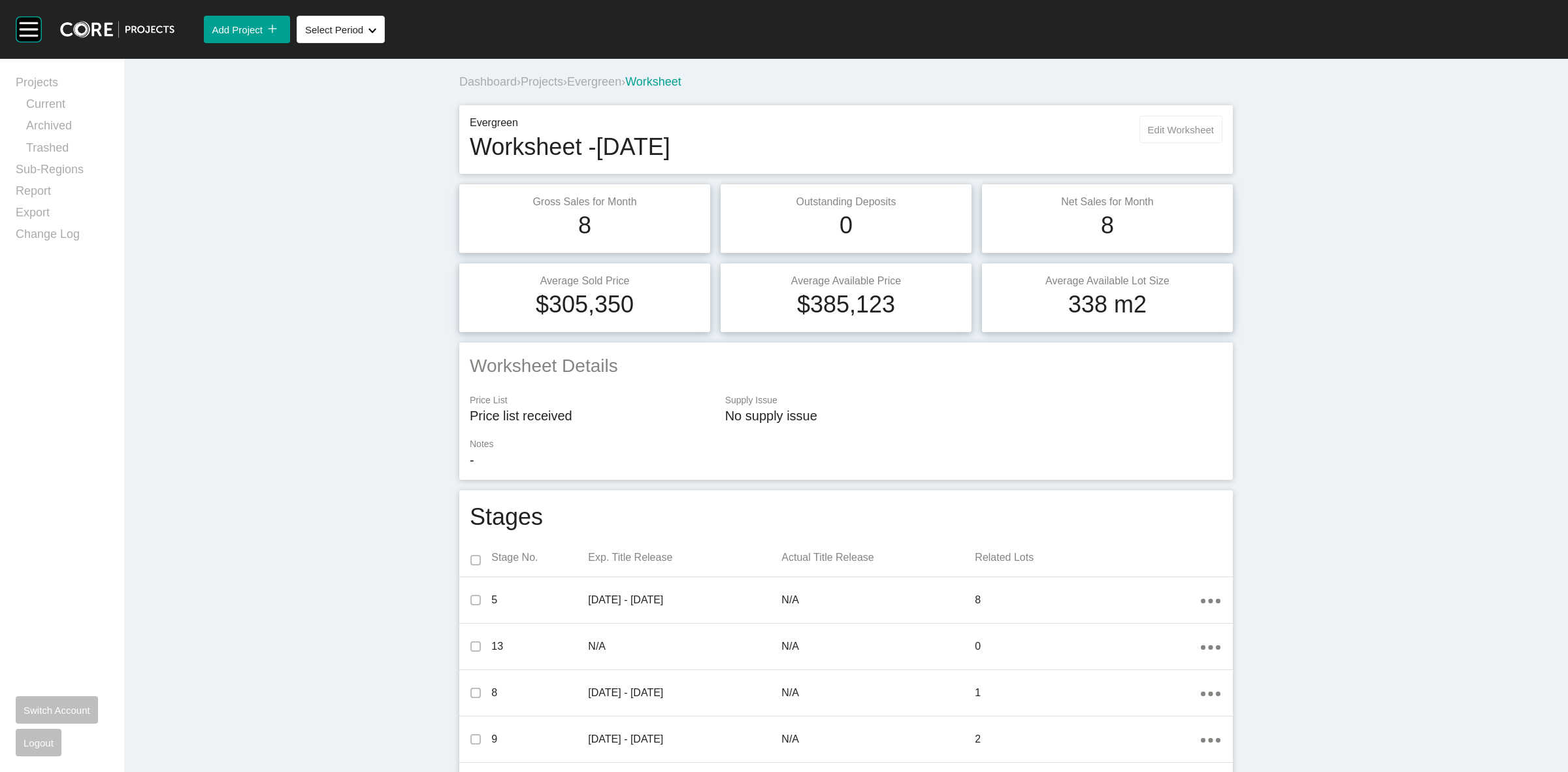
click at [1167, 129] on span "Edit Worksheet" at bounding box center [1181, 130] width 66 height 11
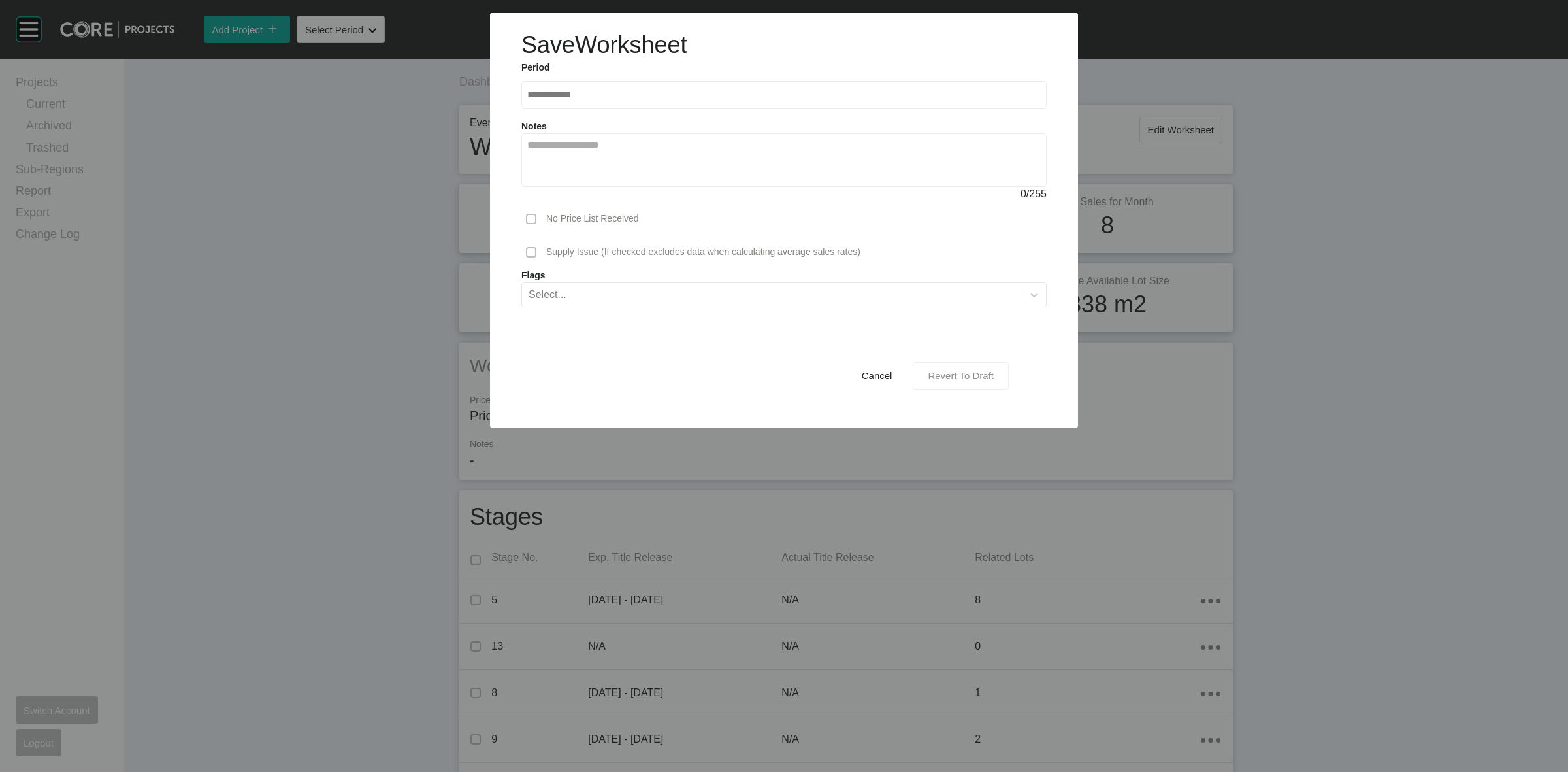
click at [929, 370] on span "Revert To Draft" at bounding box center [960, 376] width 66 height 11
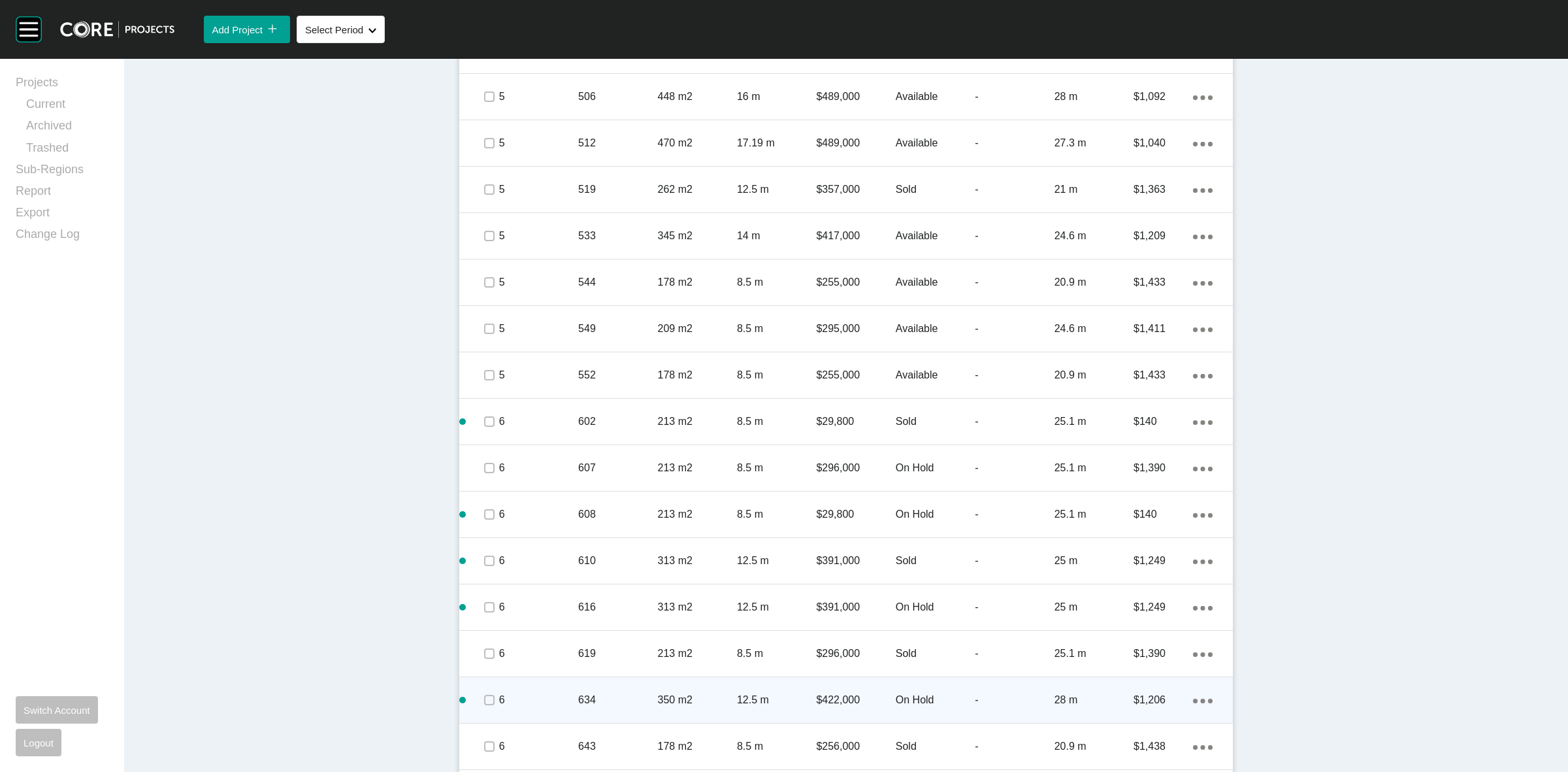
scroll to position [1062, 0]
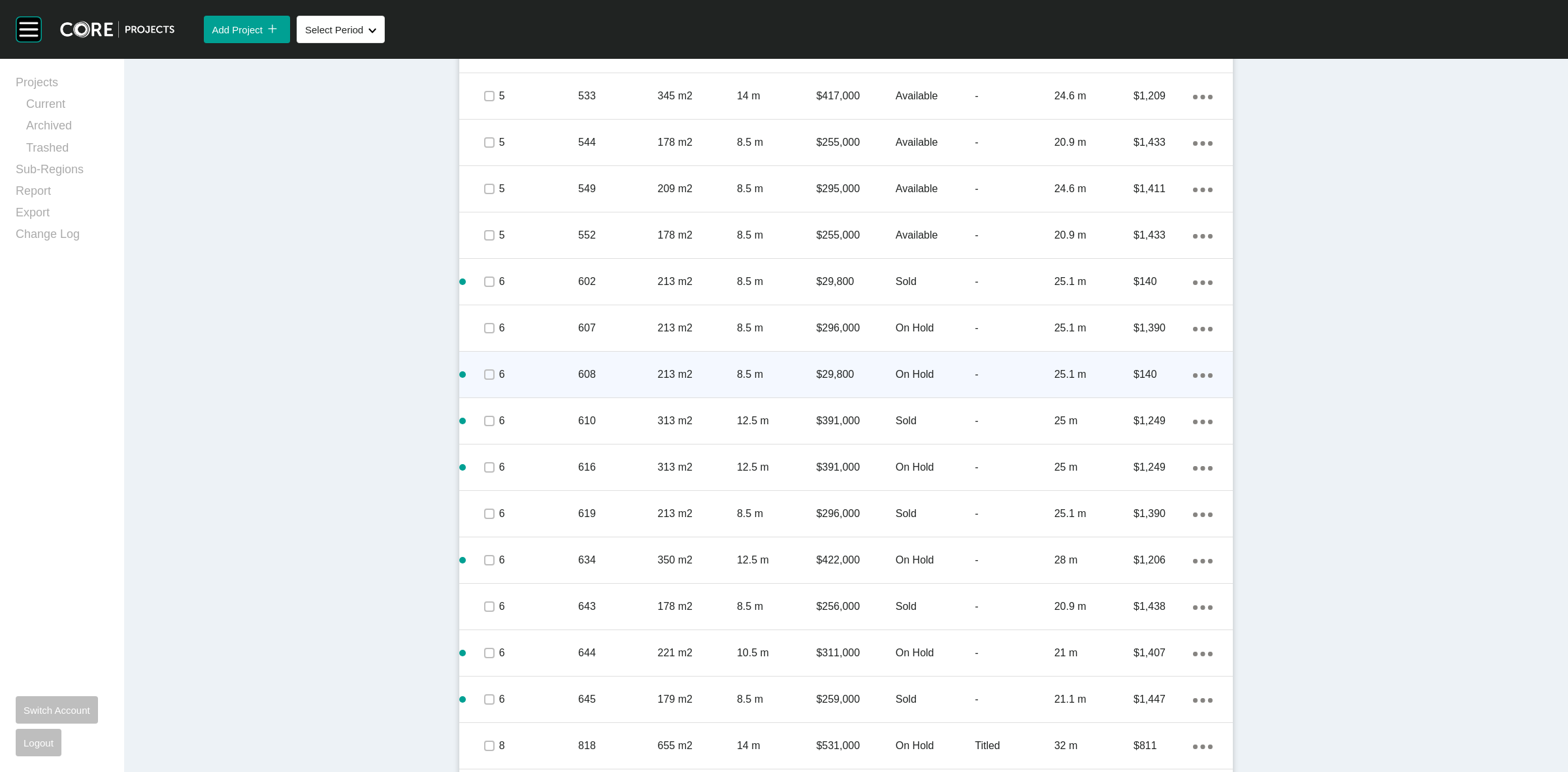
click at [658, 371] on p "213 m2" at bounding box center [697, 374] width 79 height 15
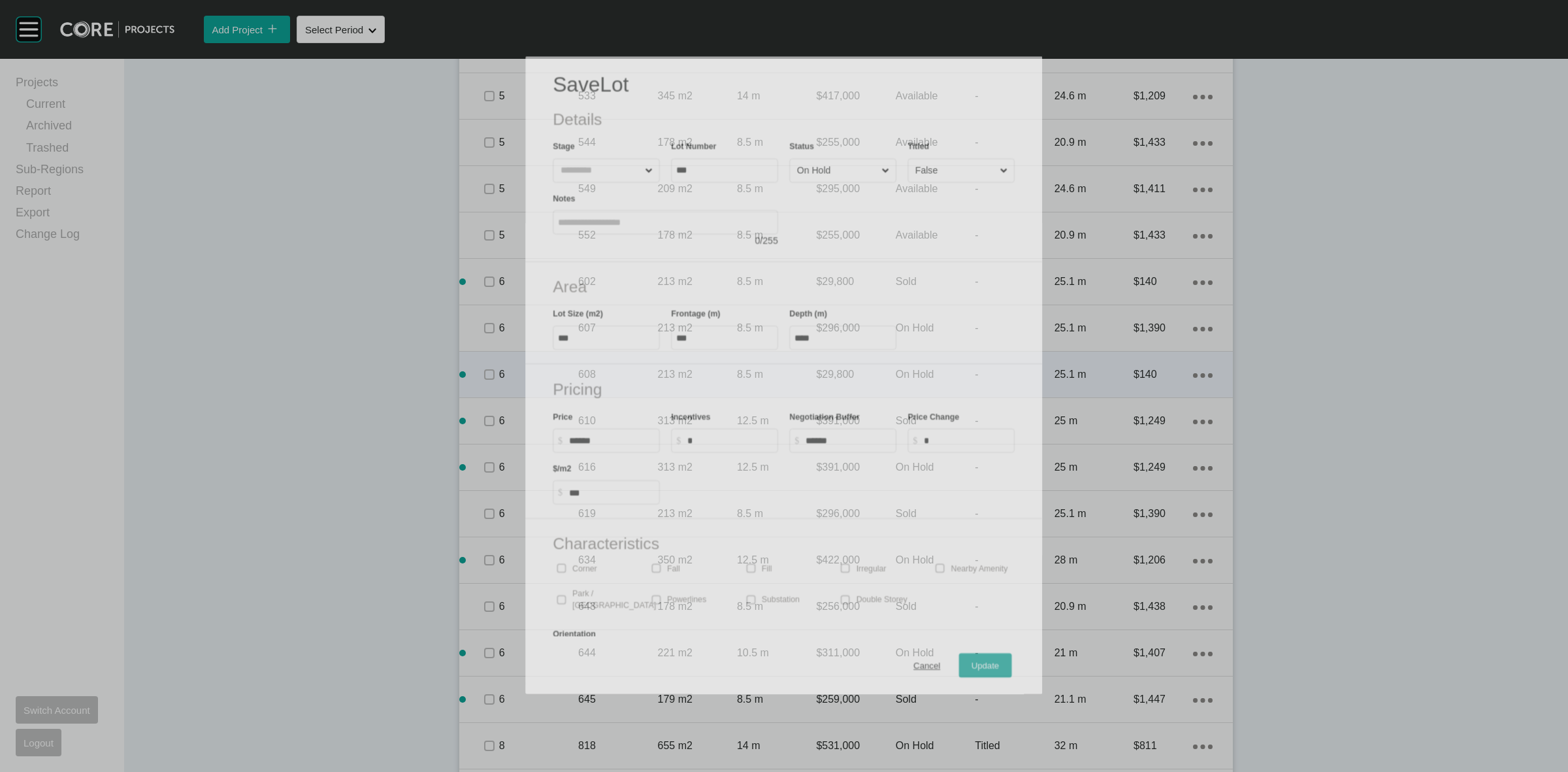
scroll to position [1021, 0]
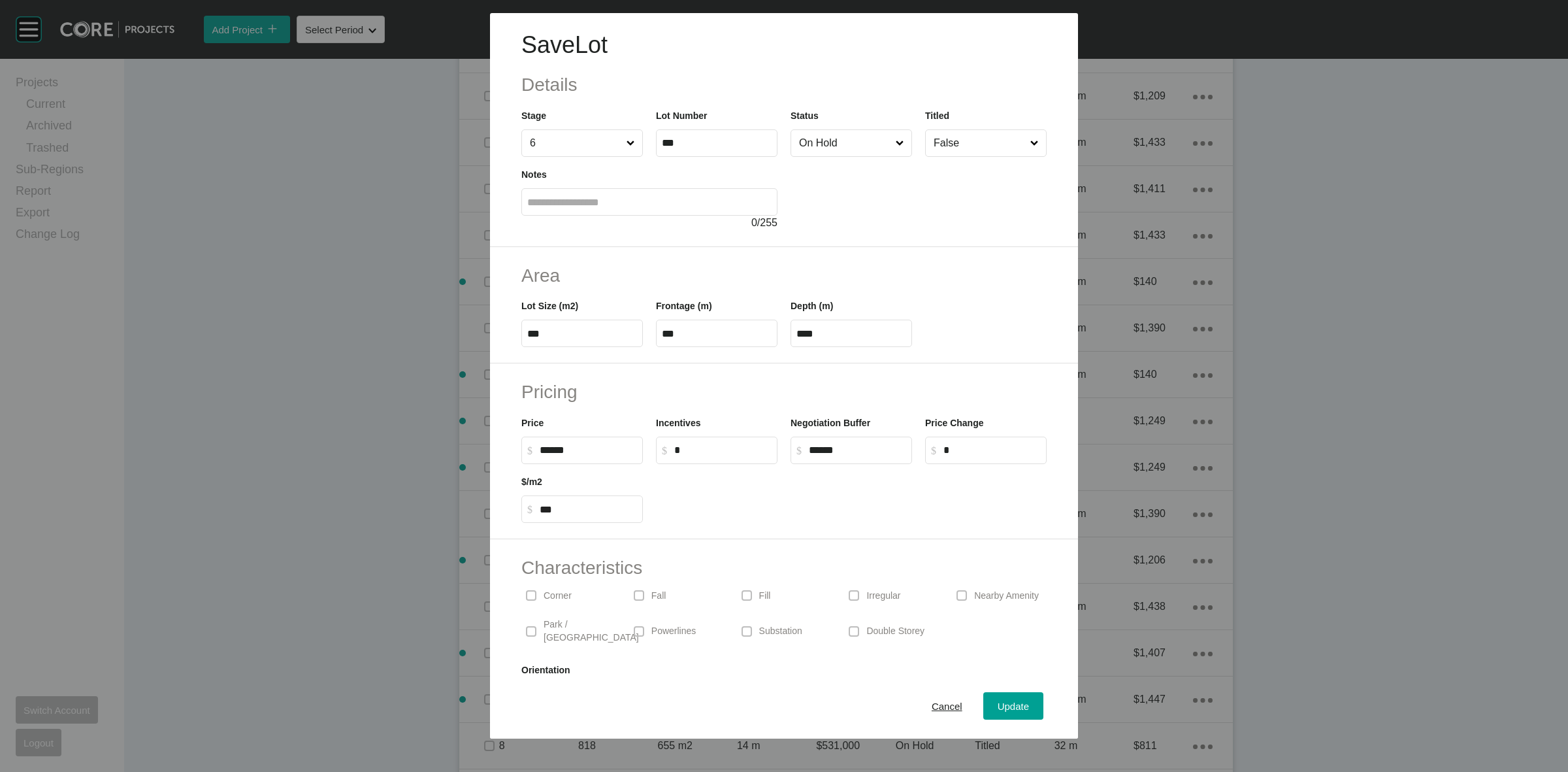
click at [596, 438] on label "$ Created with Sketch. $ ******" at bounding box center [582, 450] width 121 height 27
click at [596, 445] on input "******" at bounding box center [588, 450] width 97 height 11
type input "*******"
type input "*****"
click at [1013, 704] on span "Update" at bounding box center [1013, 706] width 31 height 11
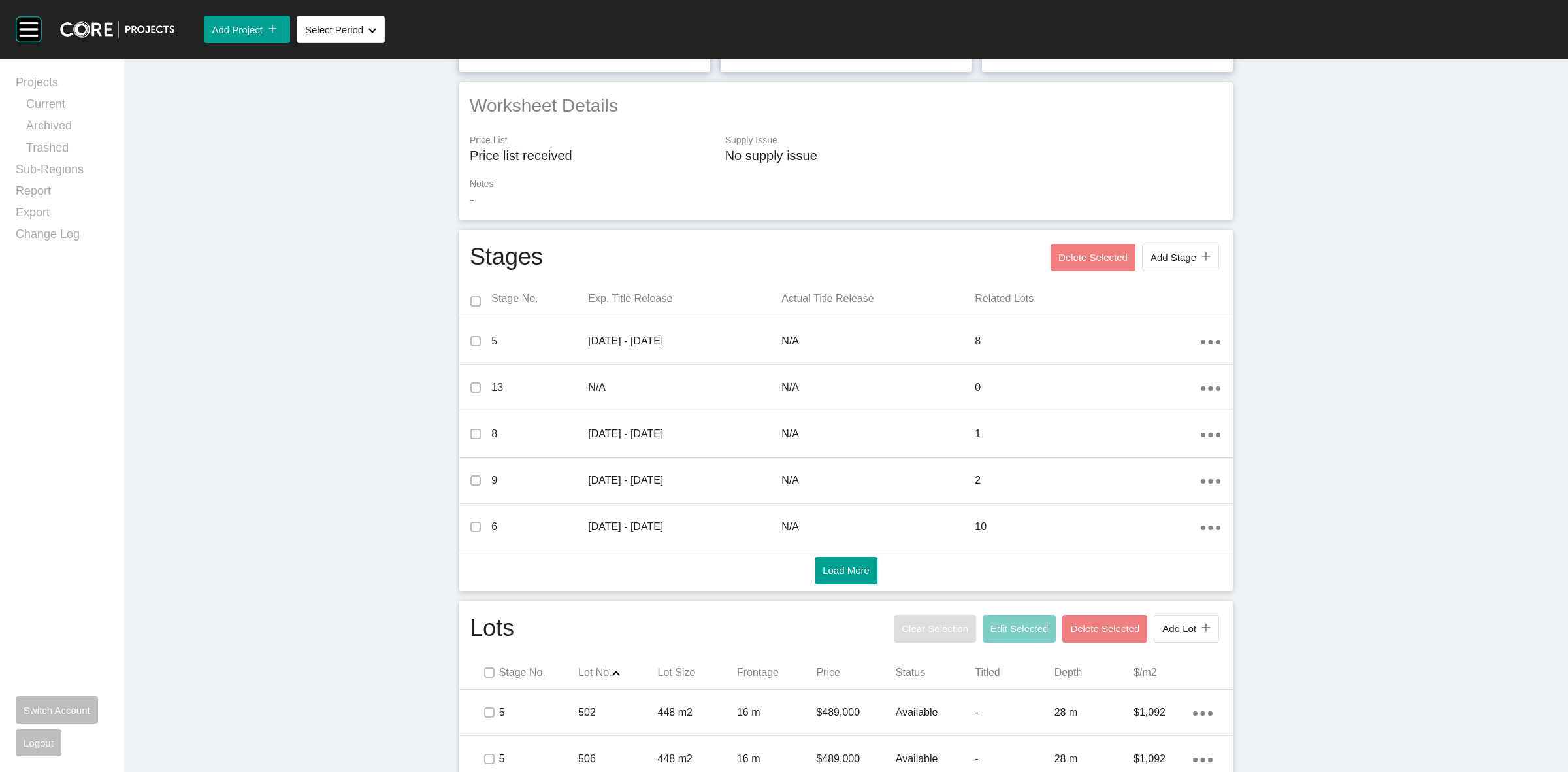
scroll to position [0, 0]
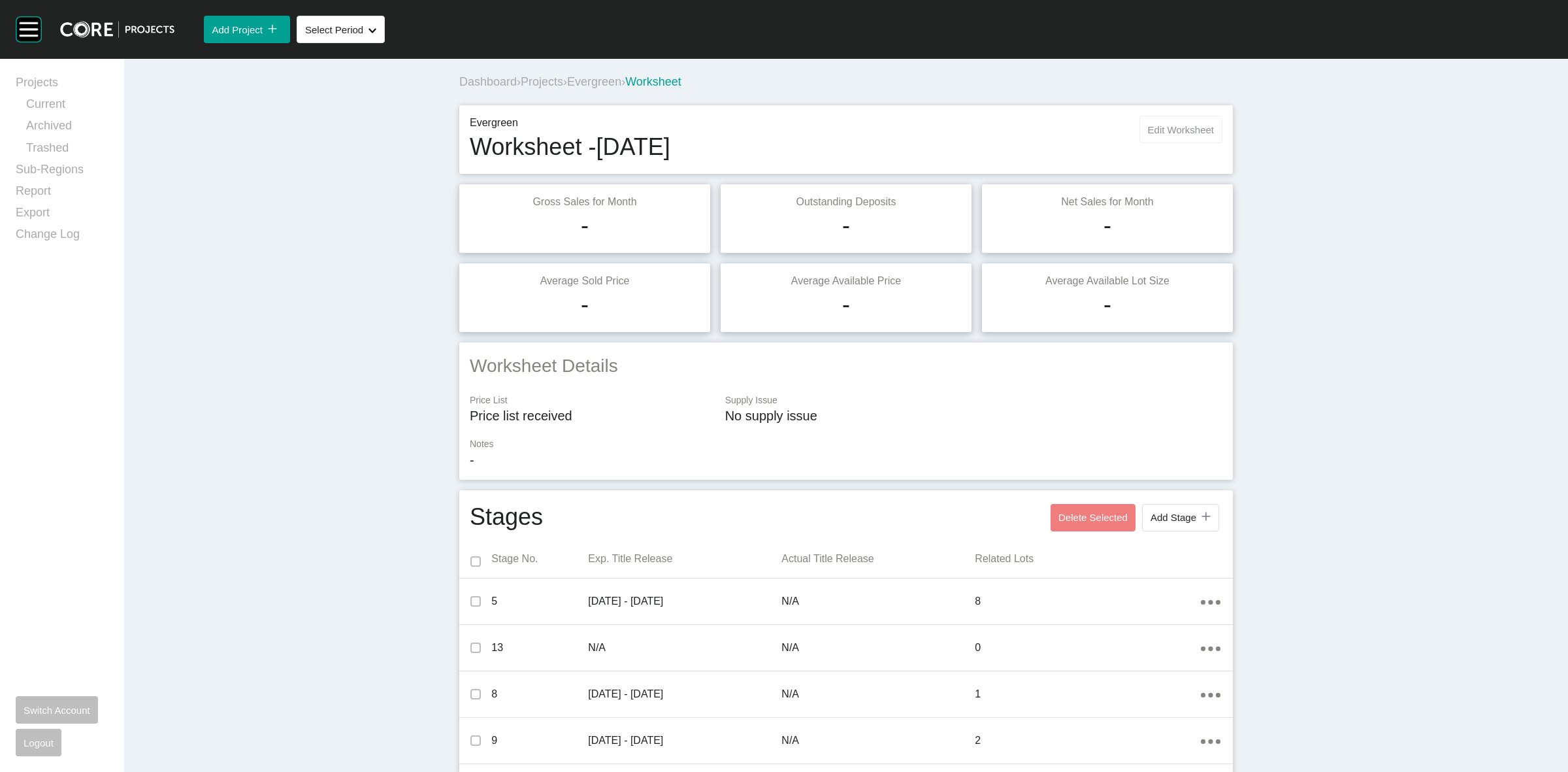
click at [1187, 118] on button "Edit Worksheet" at bounding box center [1181, 129] width 83 height 27
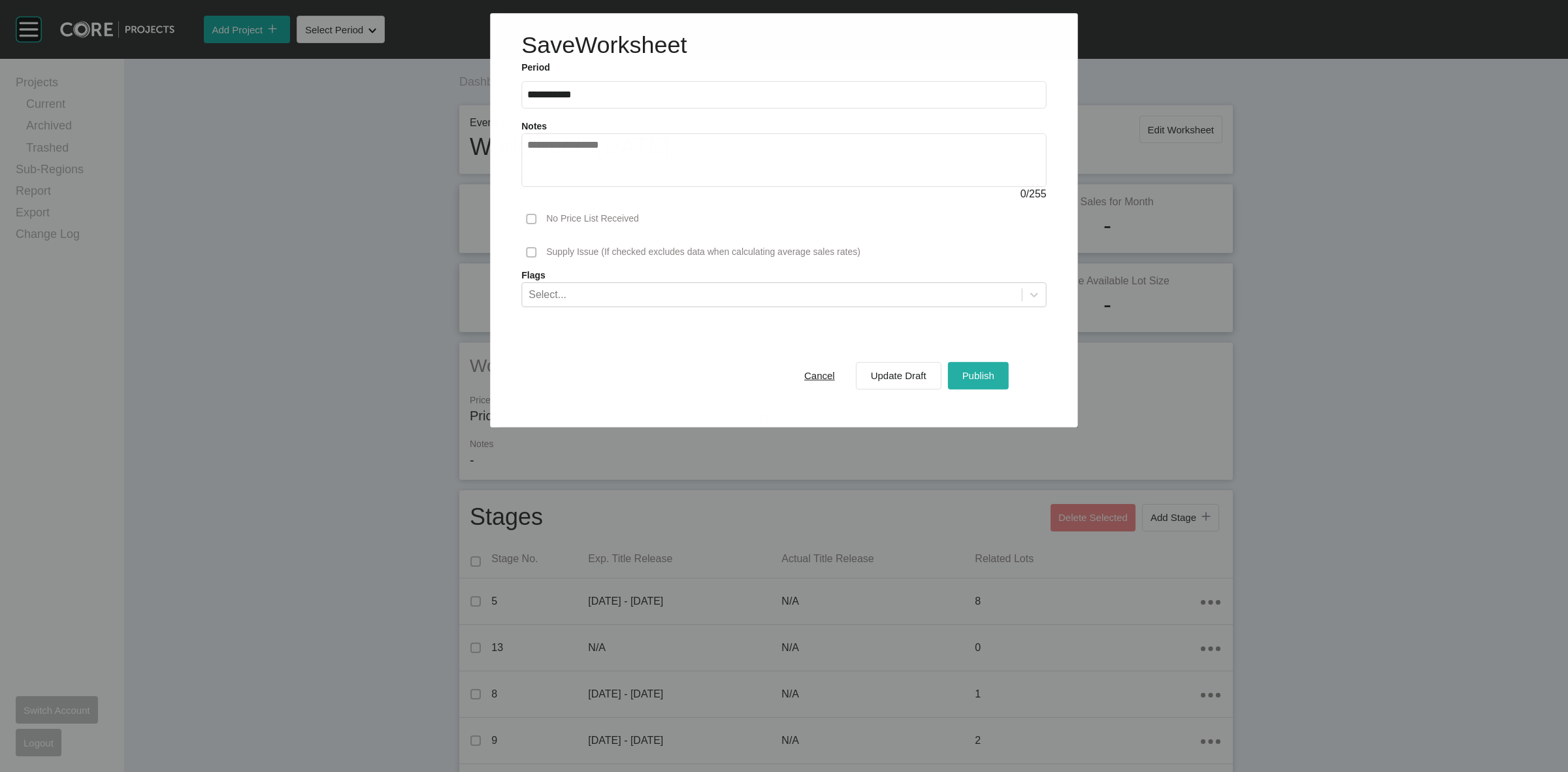
click at [975, 373] on span "Publish" at bounding box center [978, 376] width 32 height 11
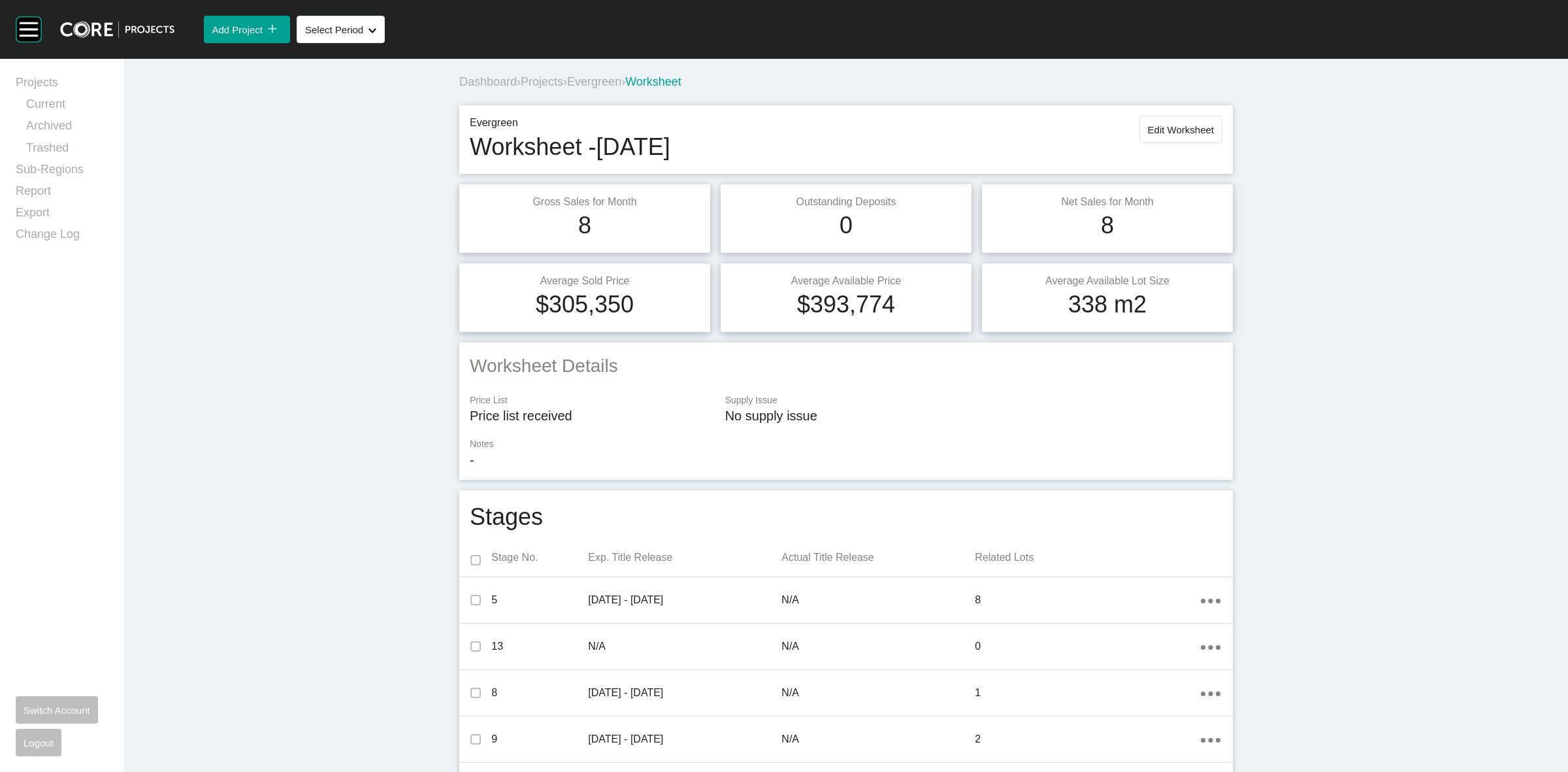
click at [585, 80] on span "Evergreen" at bounding box center [595, 82] width 54 height 13
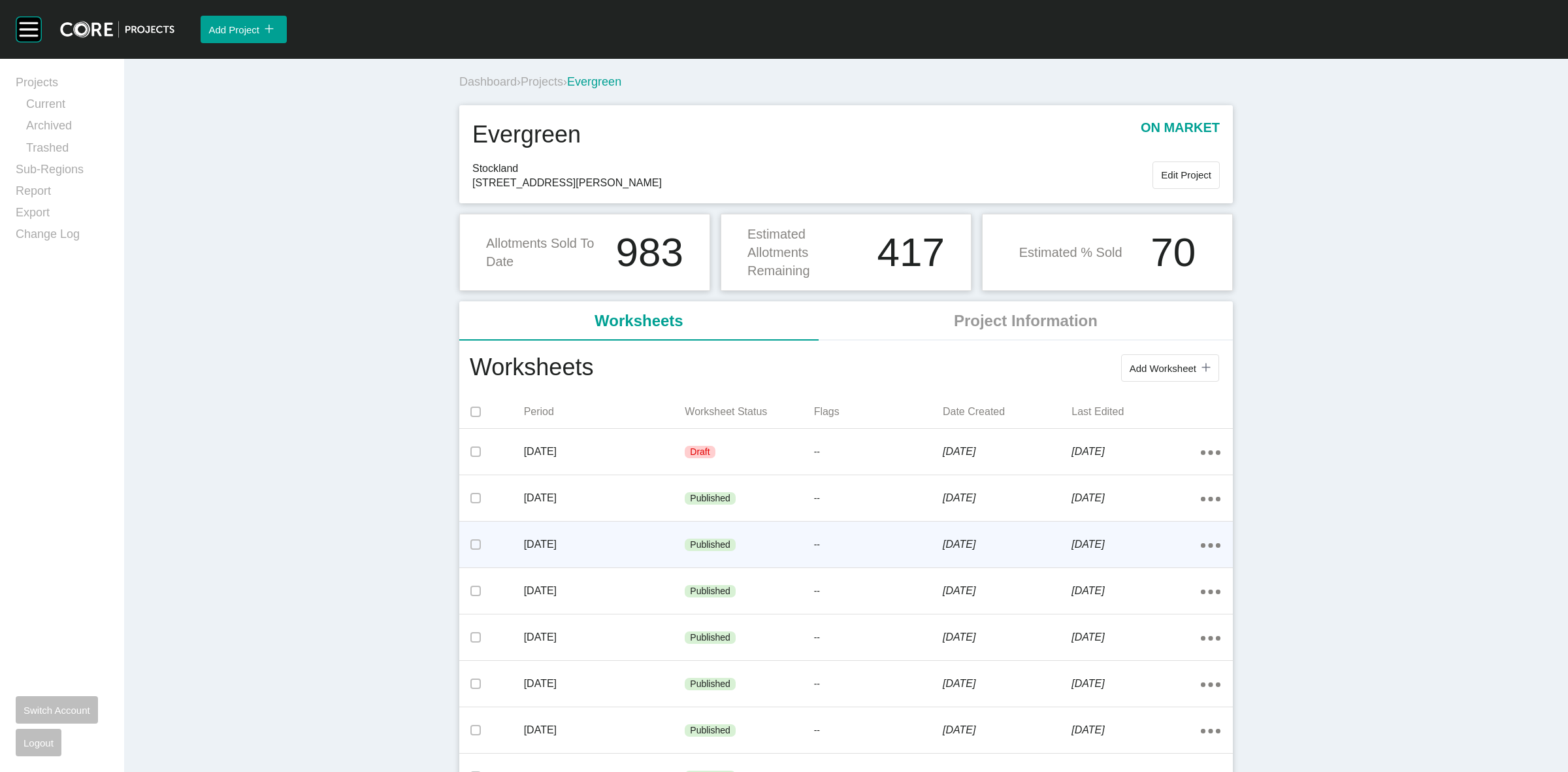
click at [618, 539] on p "[DATE]" at bounding box center [604, 544] width 161 height 15
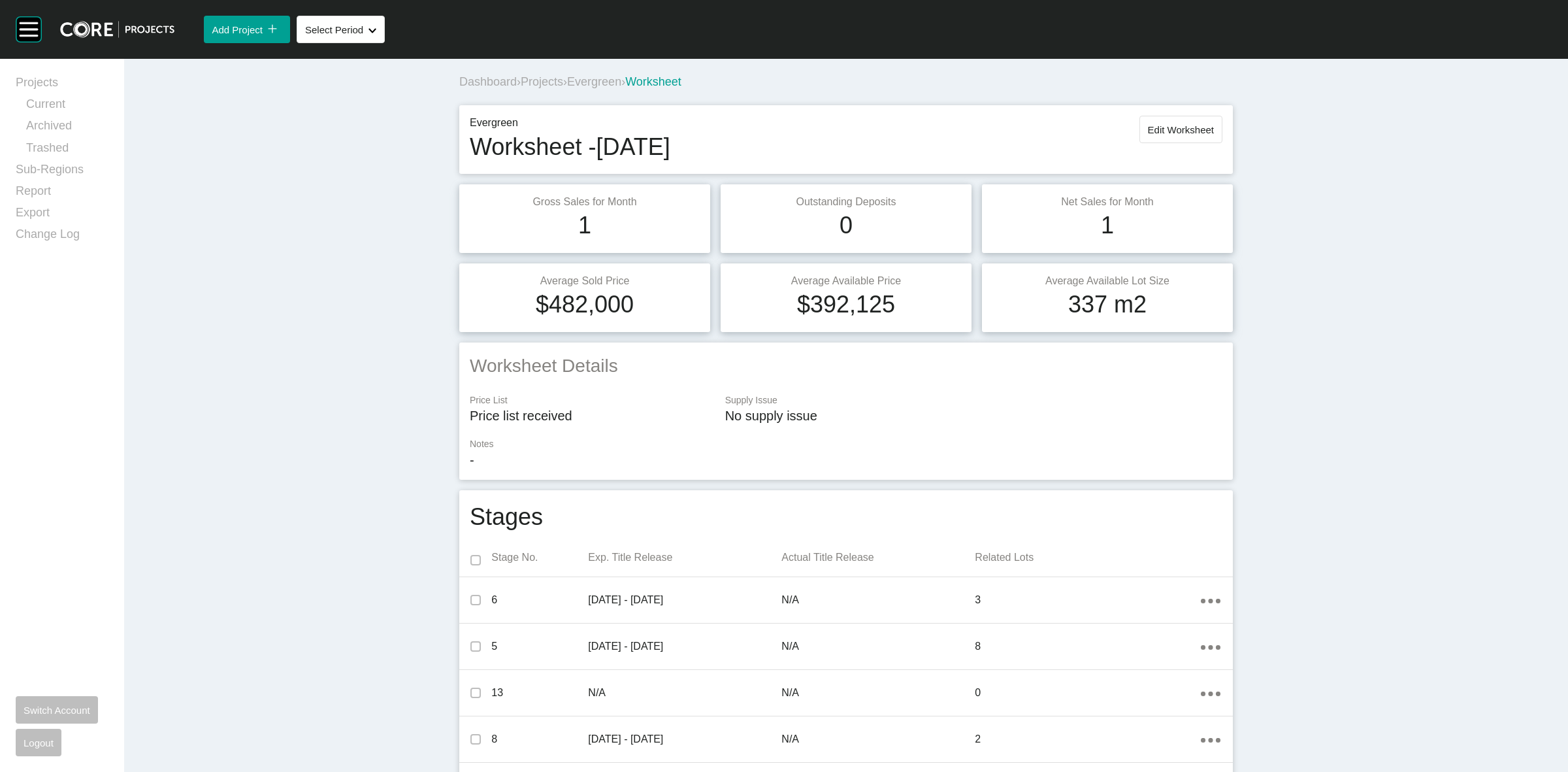
click at [588, 80] on span "Evergreen" at bounding box center [595, 82] width 54 height 13
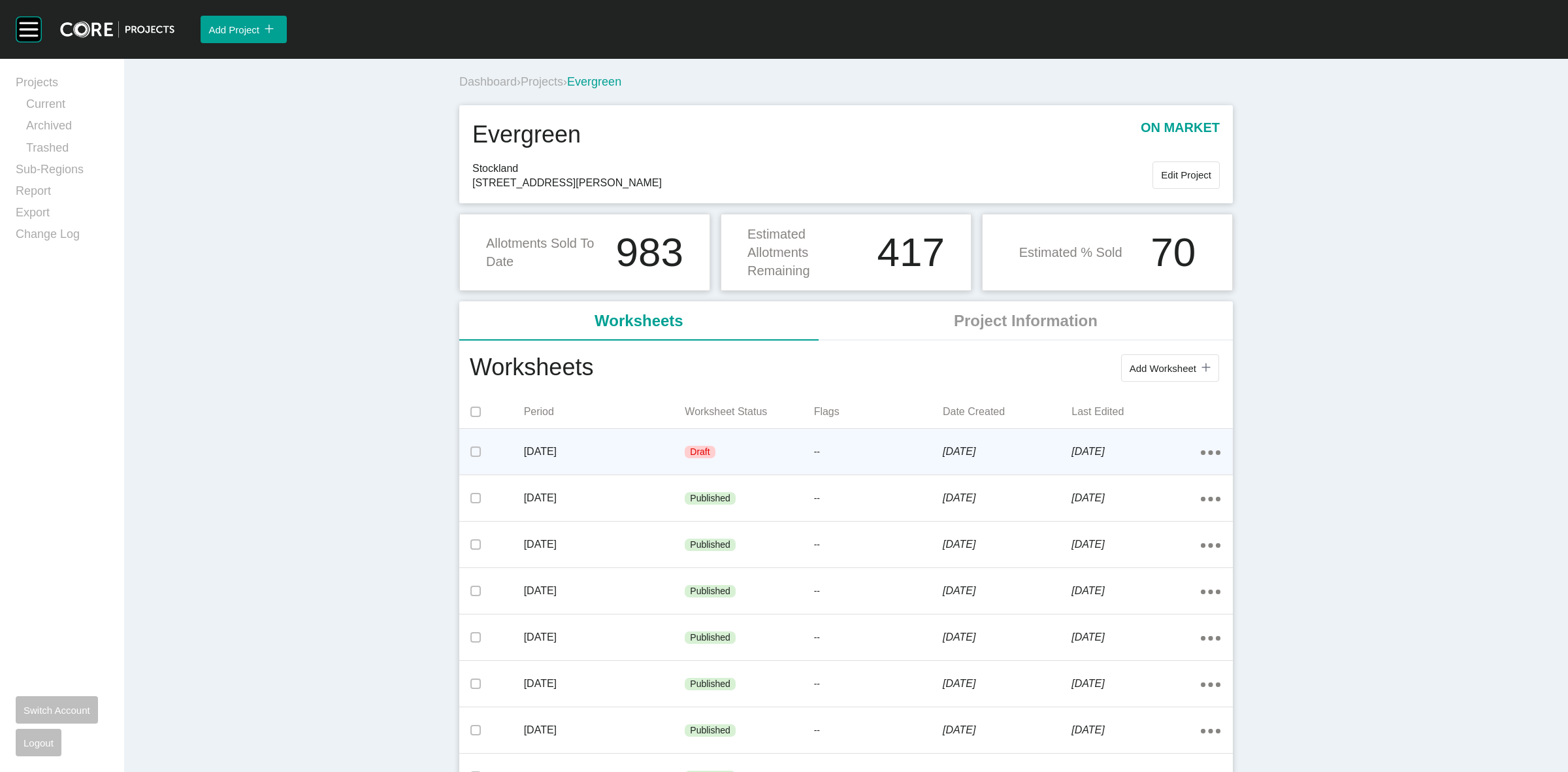
click at [626, 447] on p "[DATE]" at bounding box center [604, 452] width 161 height 15
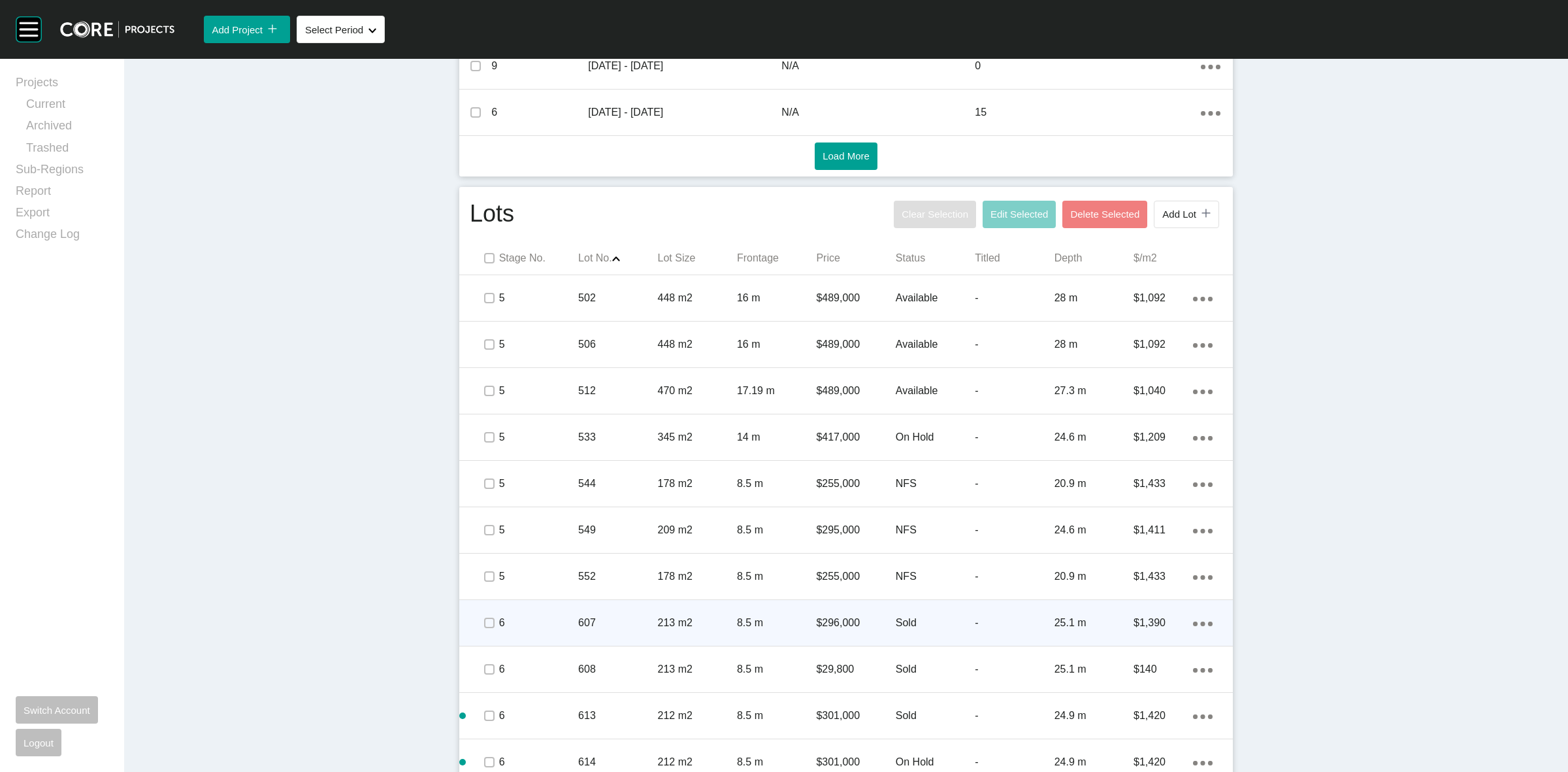
scroll to position [817, 0]
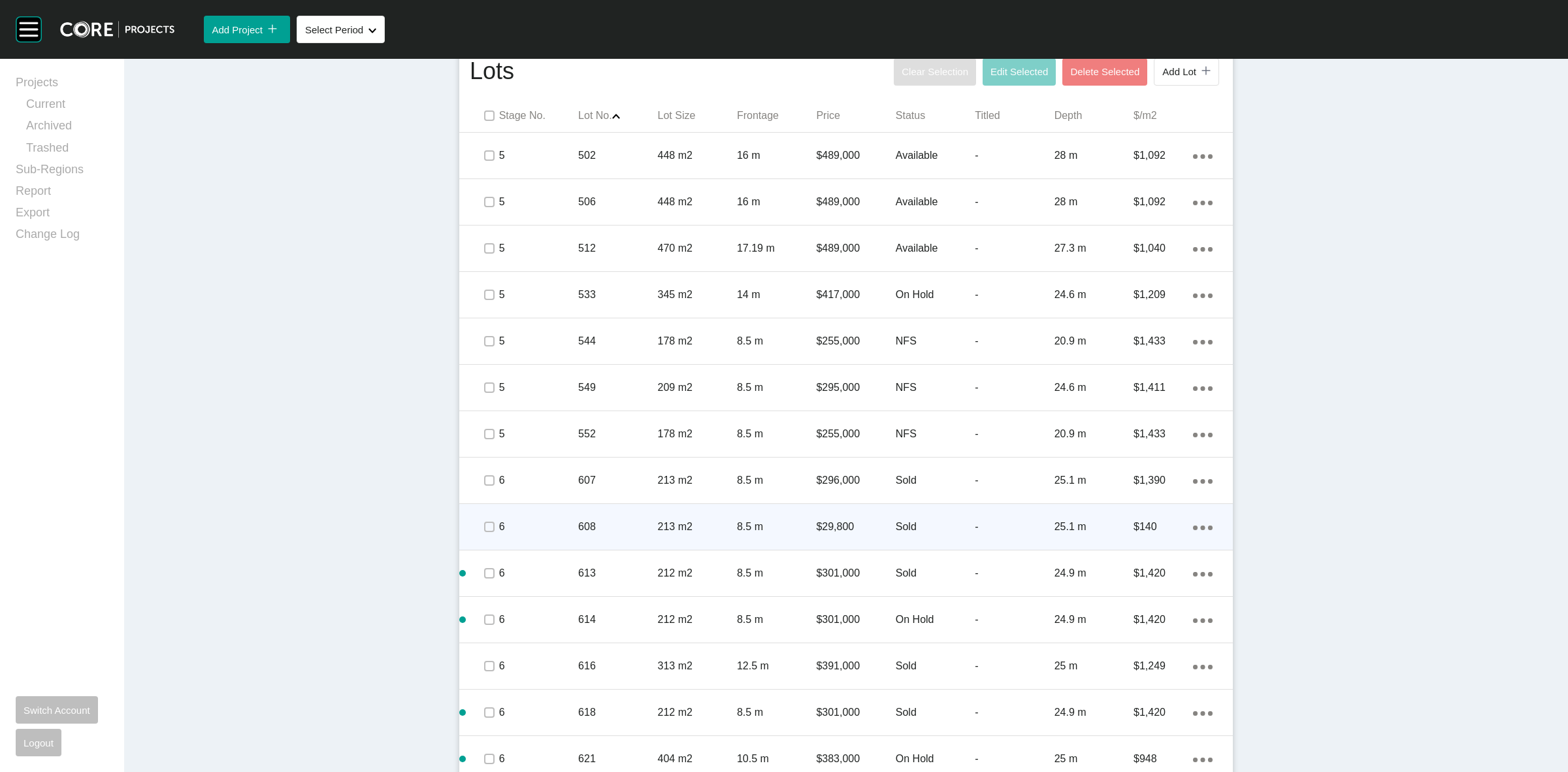
click at [659, 521] on p "213 m2" at bounding box center [697, 526] width 79 height 15
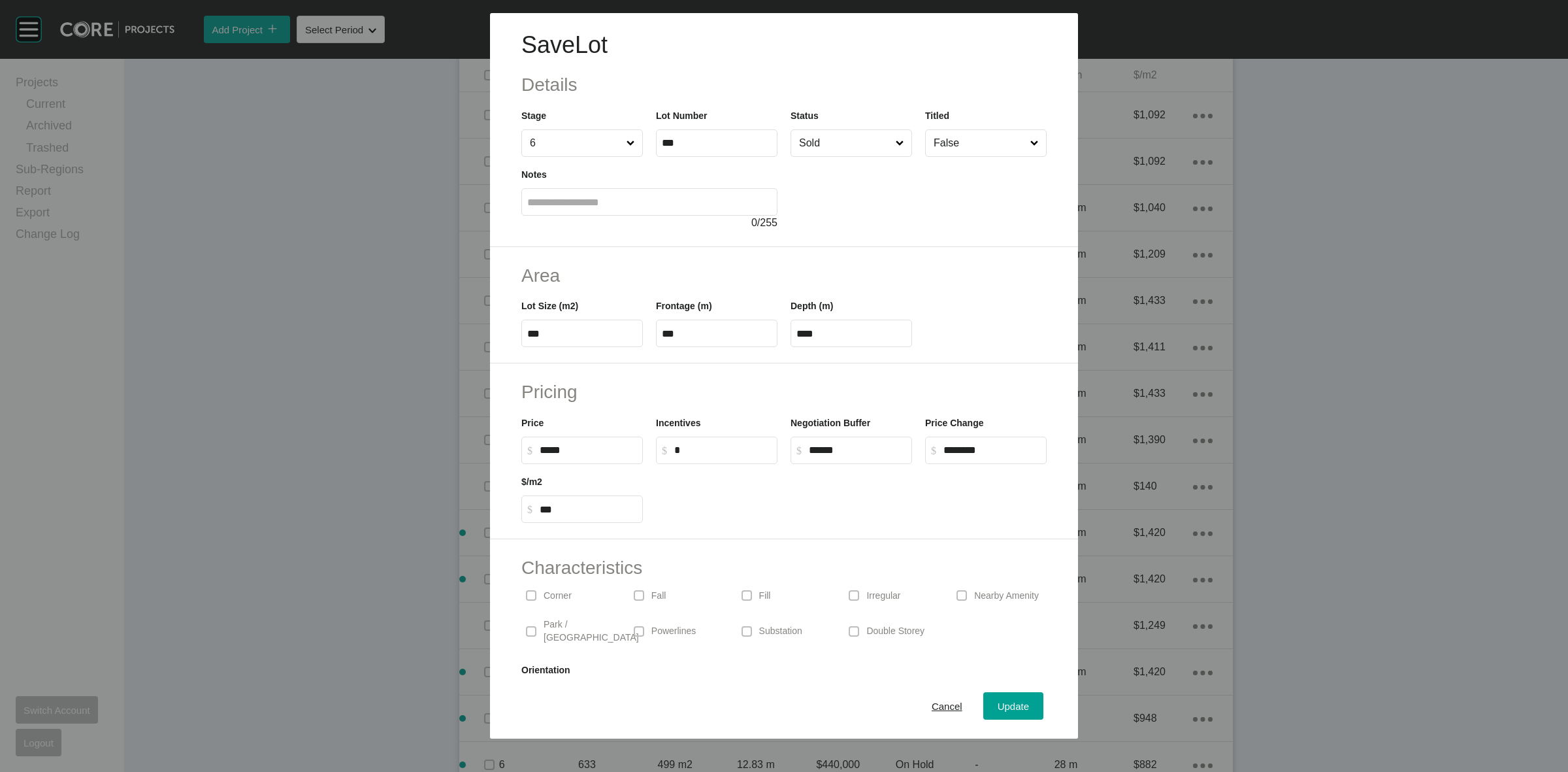
click at [618, 452] on input "*****" at bounding box center [588, 450] width 97 height 11
type input "*******"
type input "*"
type input "*****"
click at [997, 704] on span "Update" at bounding box center [1013, 706] width 31 height 11
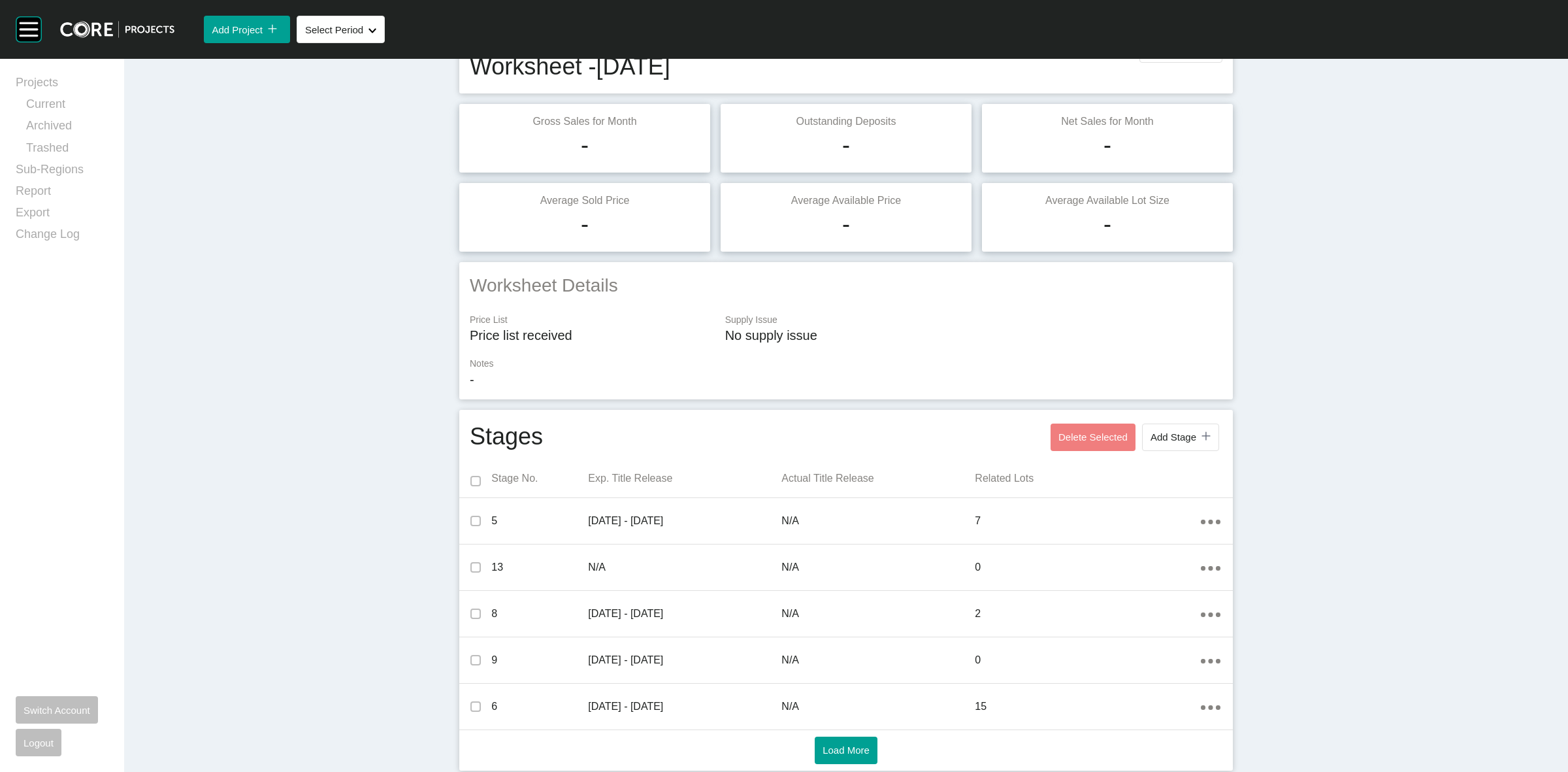
scroll to position [0, 0]
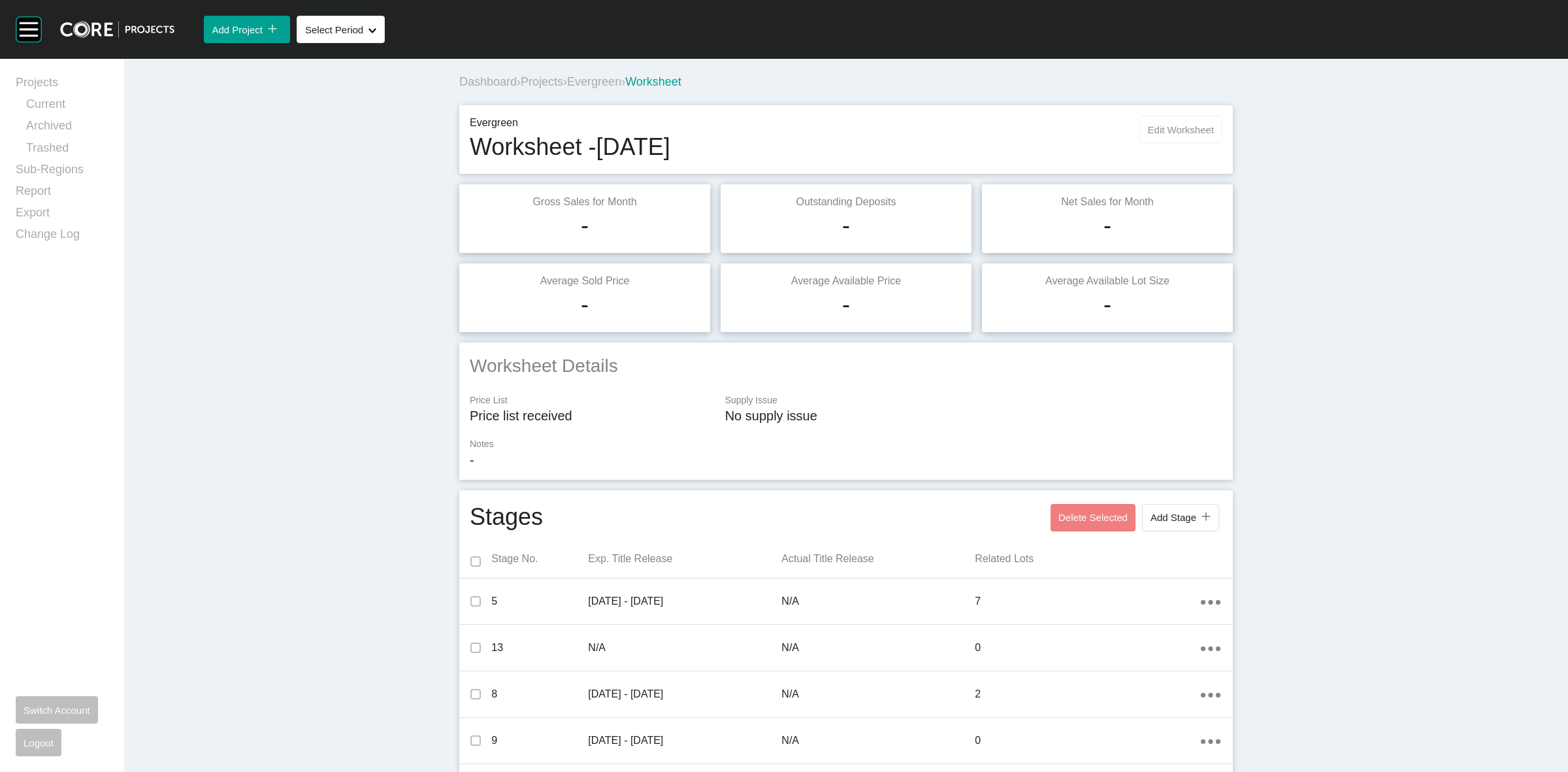
click at [1142, 136] on button "Edit Worksheet" at bounding box center [1181, 129] width 83 height 27
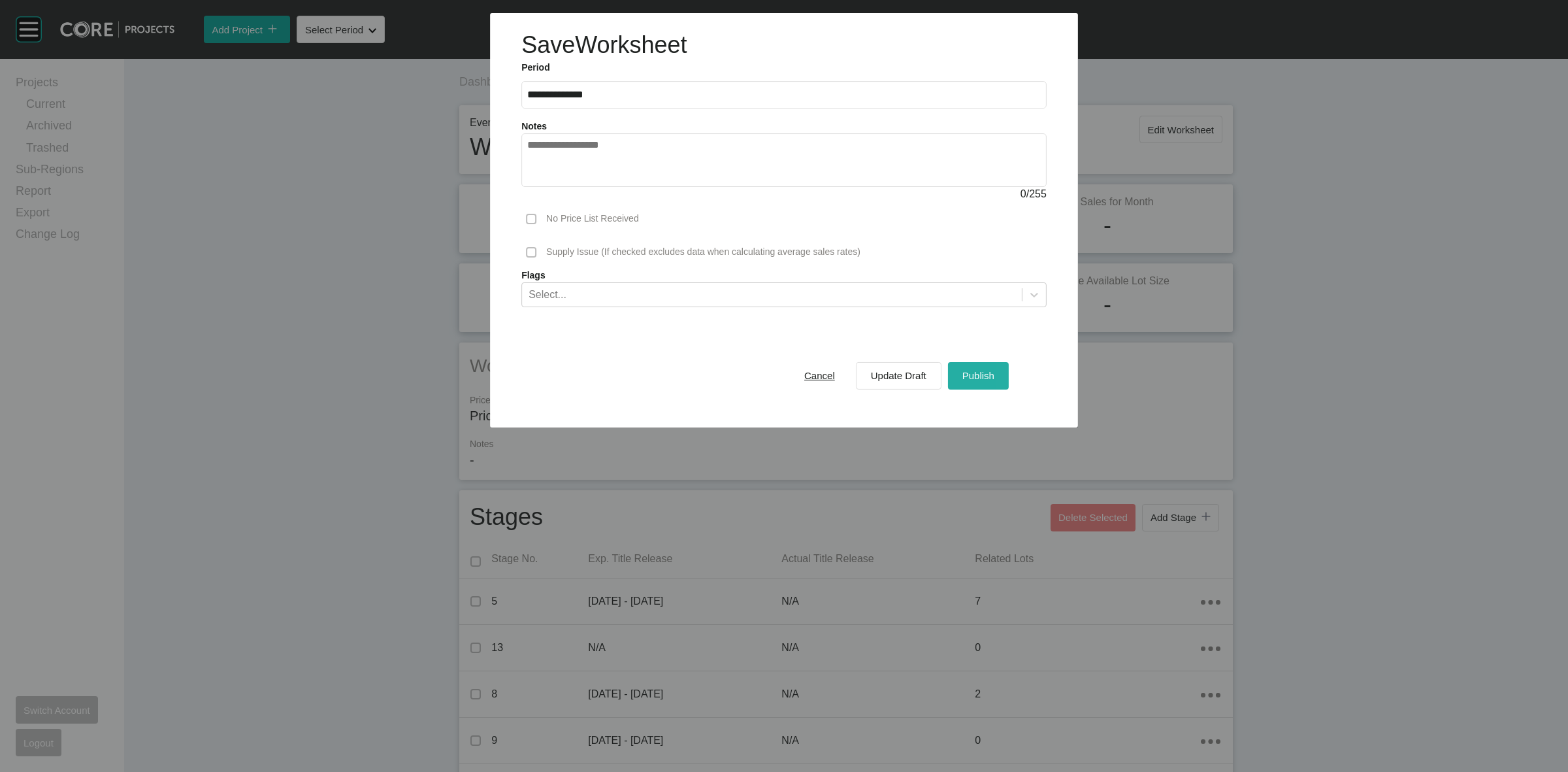
click at [998, 369] on button "Publish" at bounding box center [978, 375] width 61 height 27
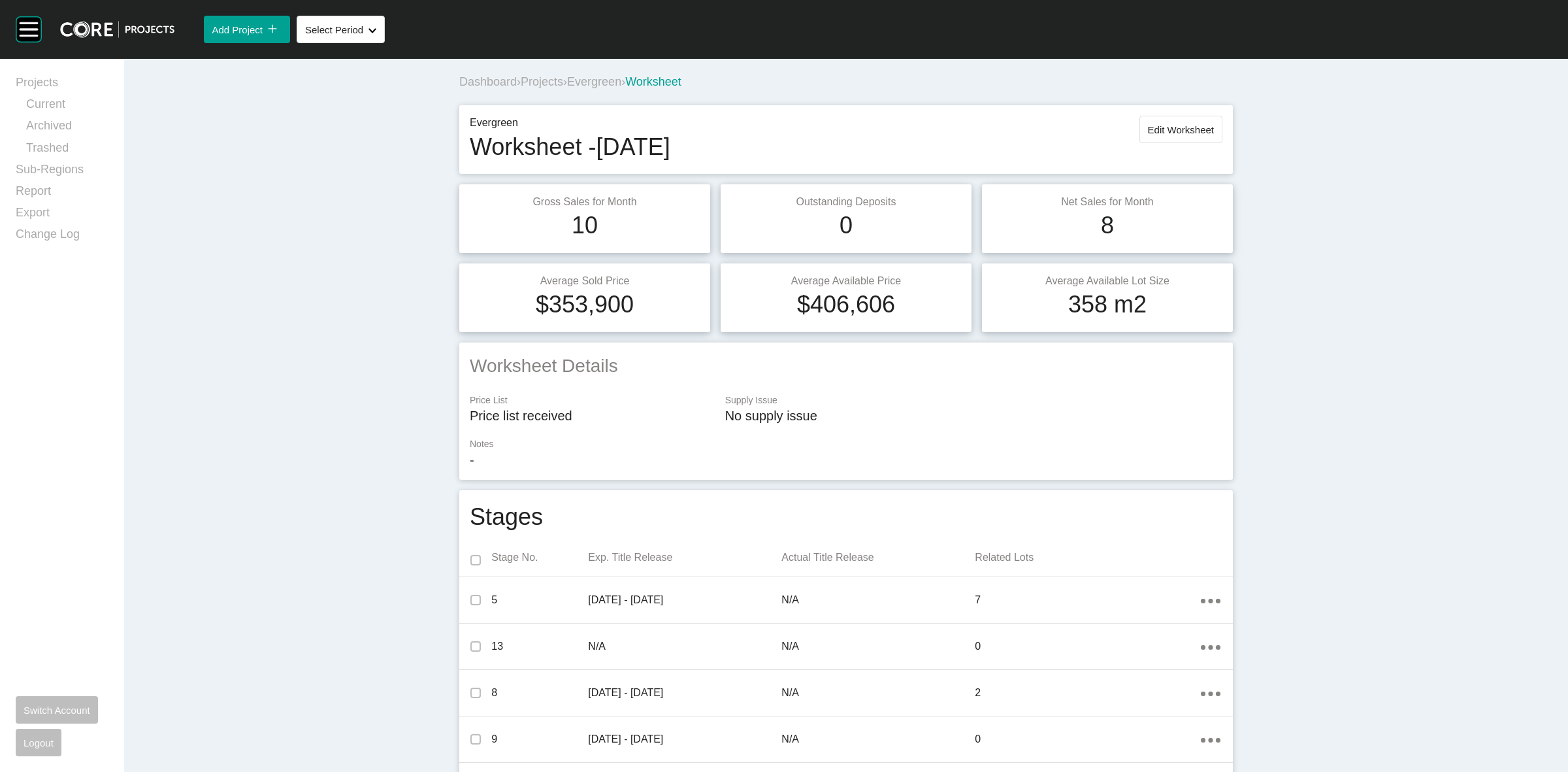
click at [599, 80] on span "Evergreen" at bounding box center [595, 82] width 54 height 13
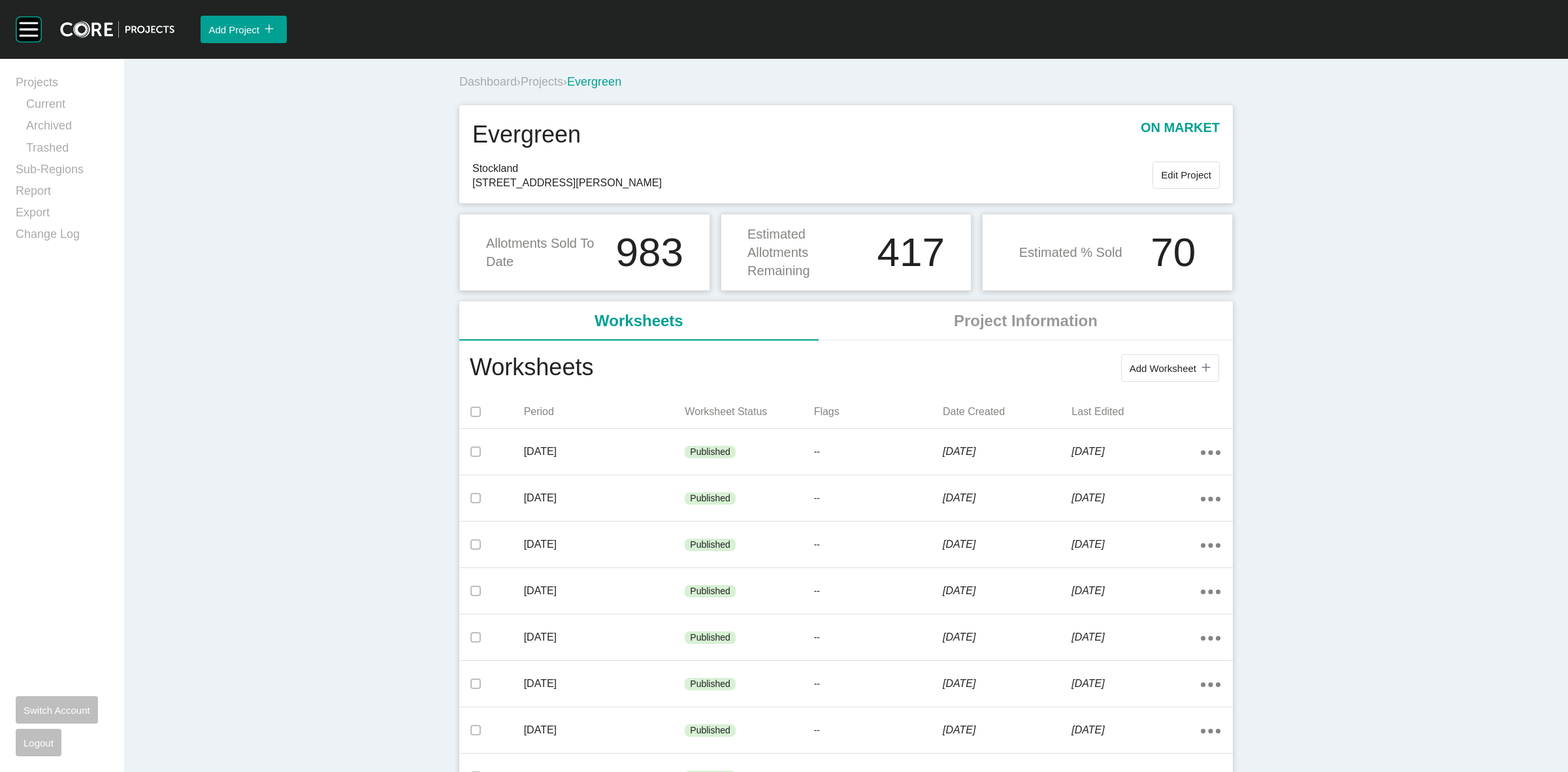
click at [548, 82] on span "Projects" at bounding box center [542, 82] width 43 height 13
